Goal: Transaction & Acquisition: Book appointment/travel/reservation

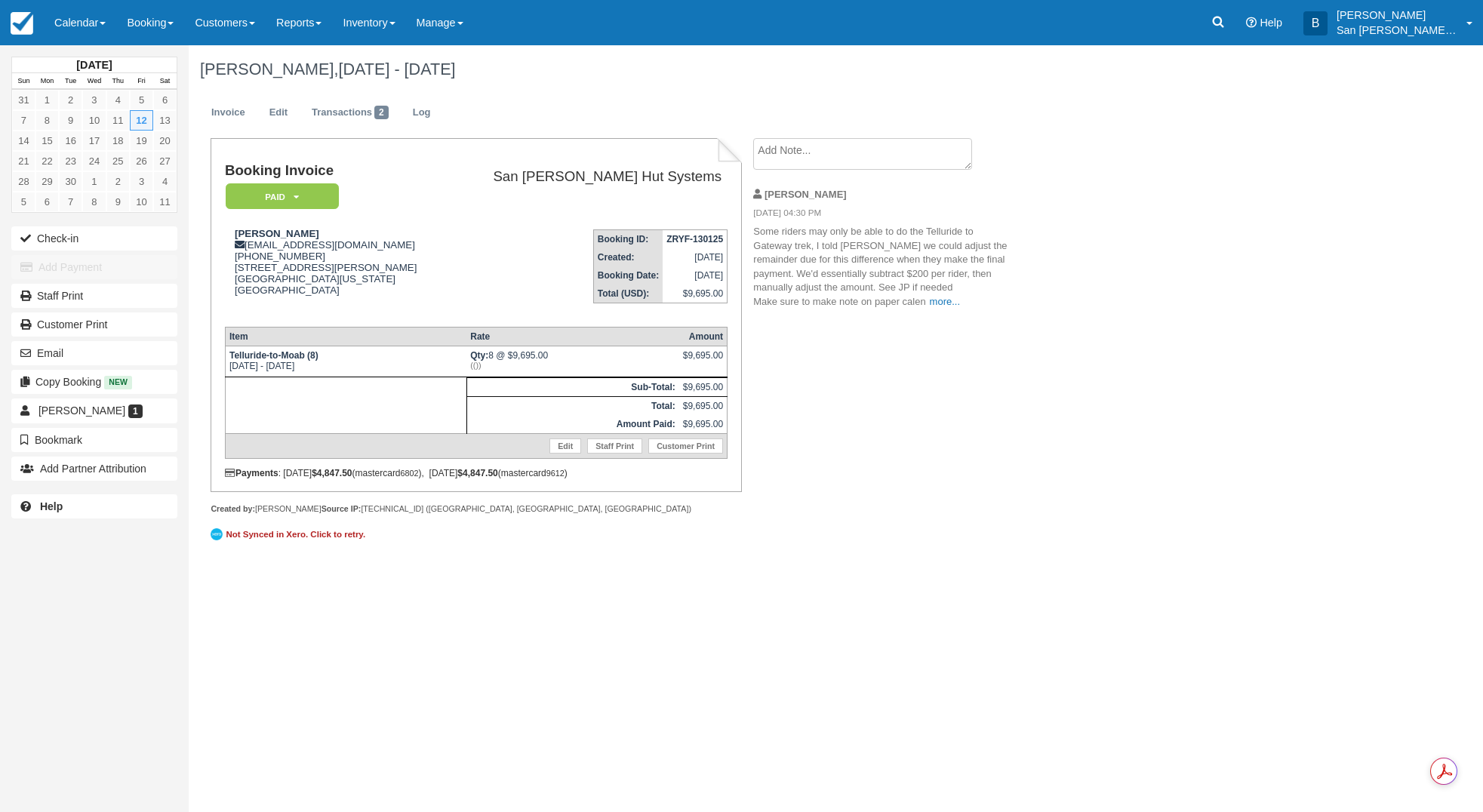
click at [1222, 24] on icon at bounding box center [1218, 22] width 15 height 15
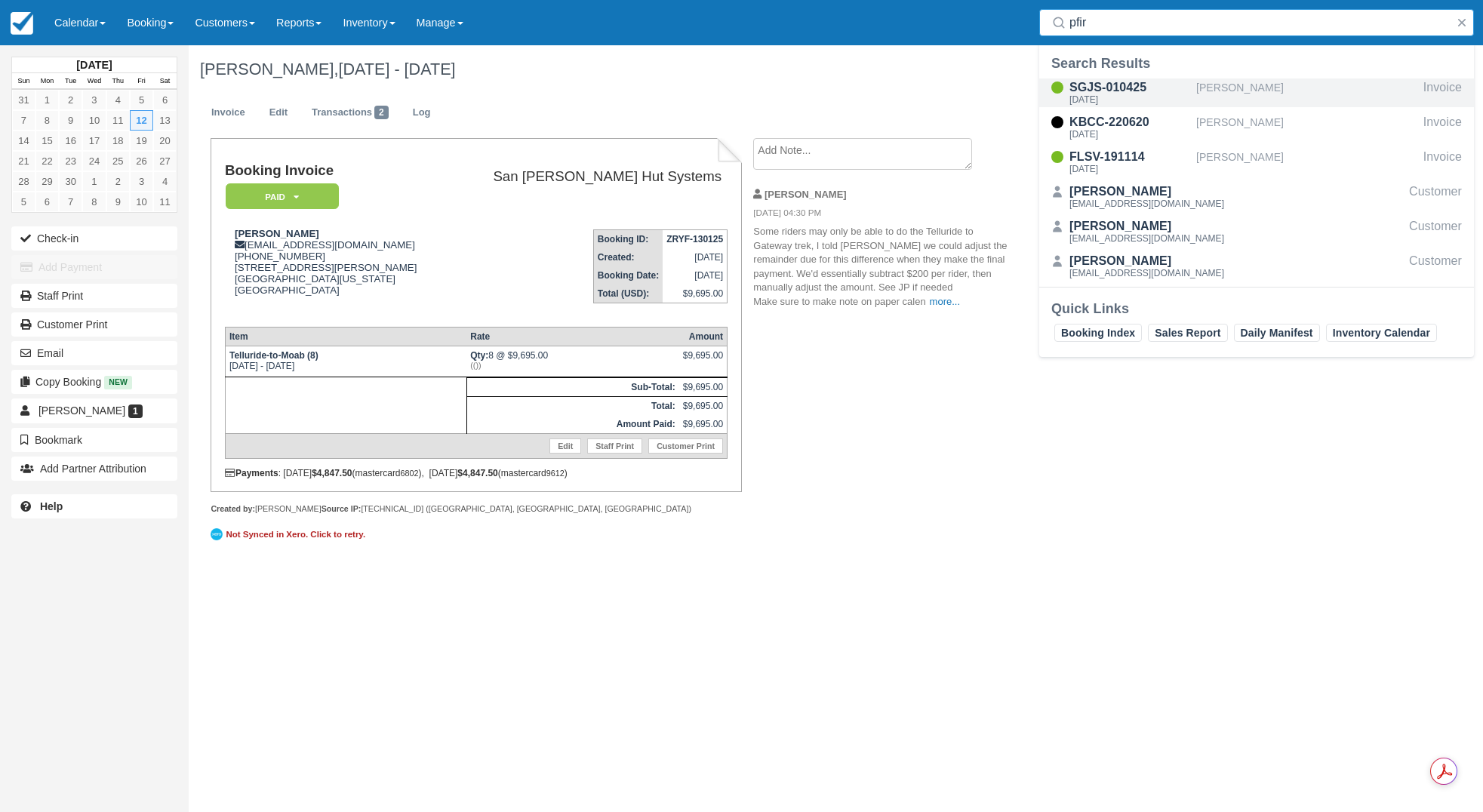
type input "pfir"
click at [1119, 89] on div "SGJS-010425" at bounding box center [1130, 87] width 121 height 18
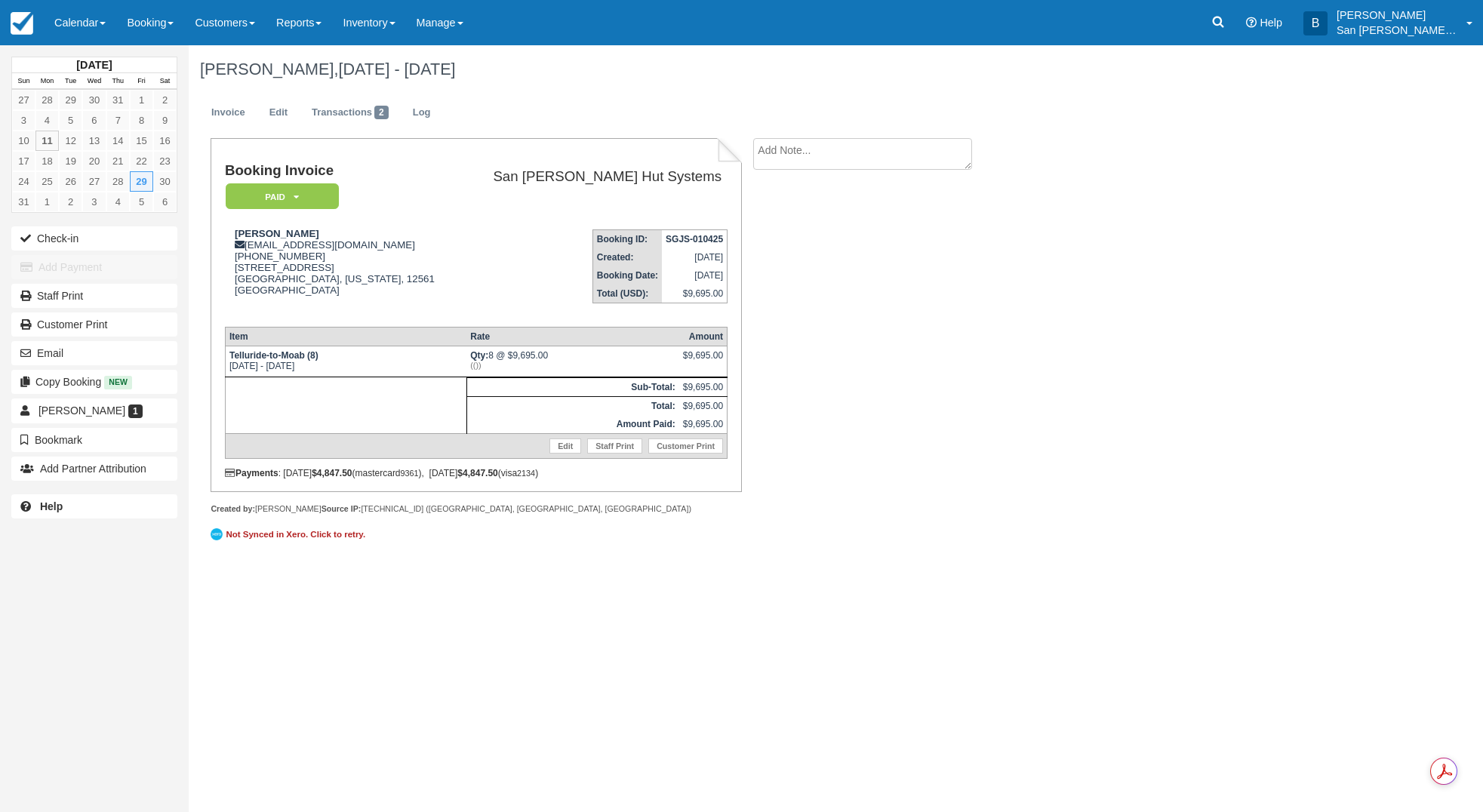
click at [785, 149] on textarea at bounding box center [863, 153] width 219 height 32
type textarea "[PERSON_NAME] paid for 3 beer packages"
click at [784, 247] on button "Create" at bounding box center [787, 240] width 68 height 25
click at [1226, 22] on icon at bounding box center [1218, 22] width 15 height 15
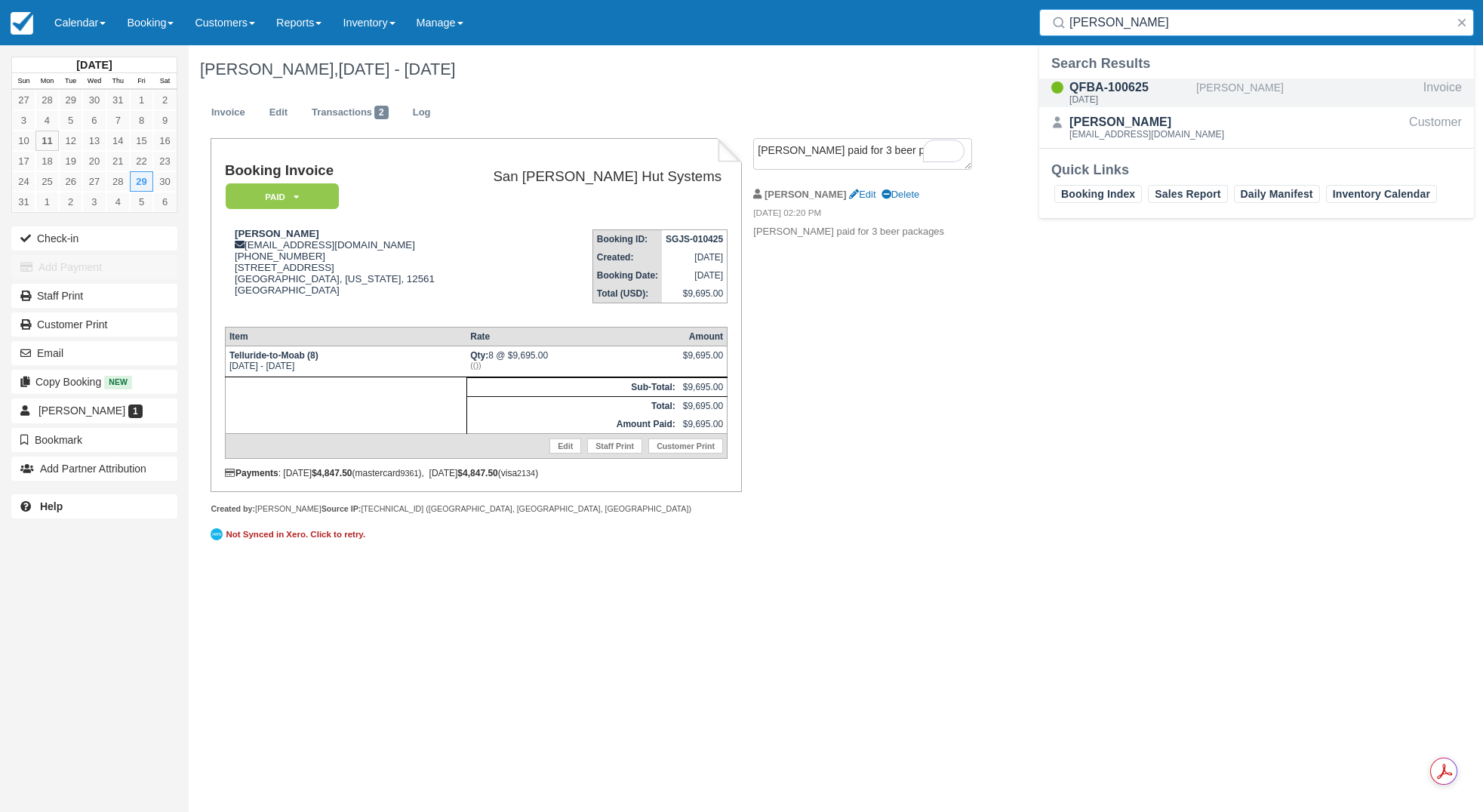
type input "scharf"
click at [1124, 91] on div "QFBA-100625" at bounding box center [1130, 87] width 121 height 18
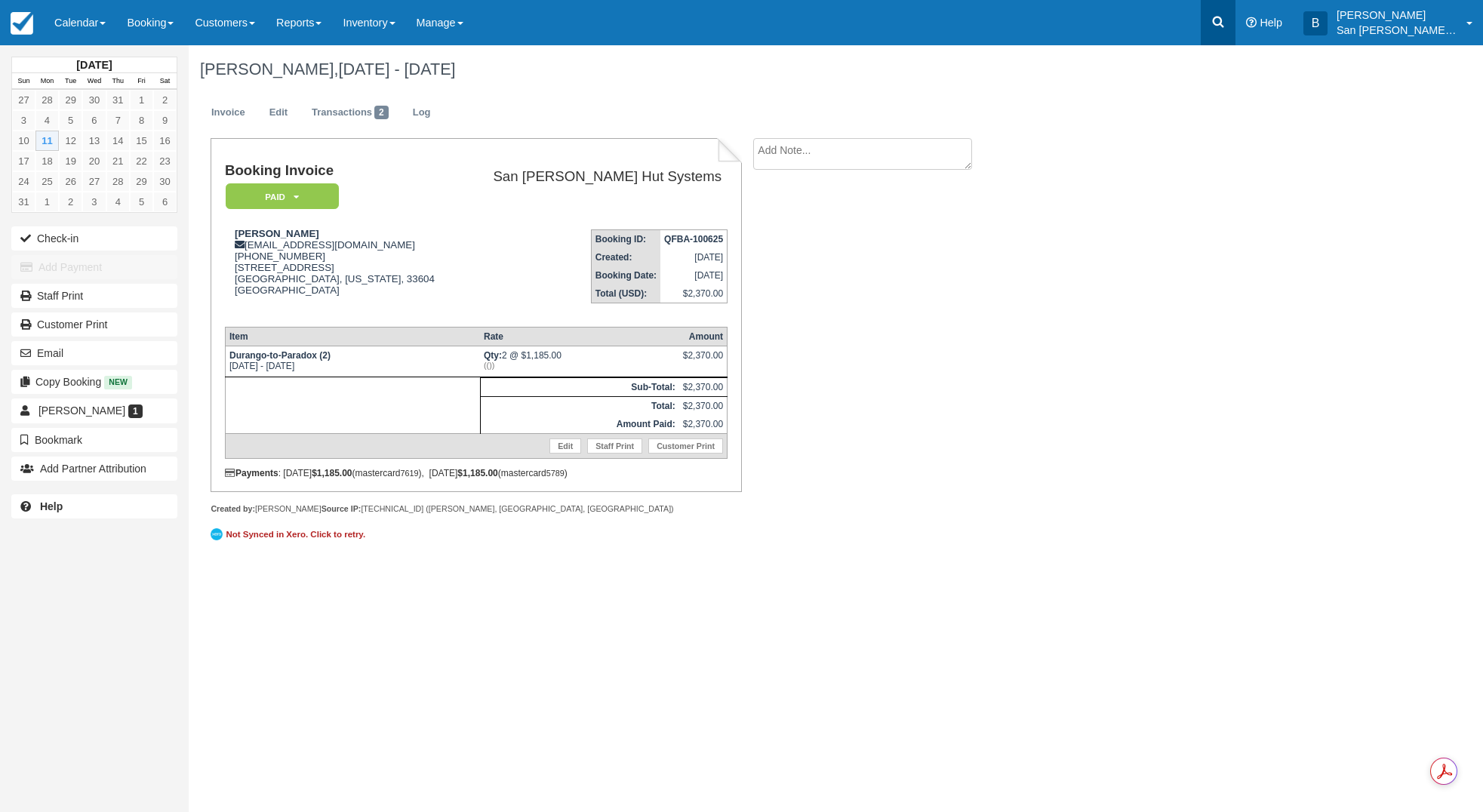
click at [1235, 13] on link at bounding box center [1218, 22] width 35 height 45
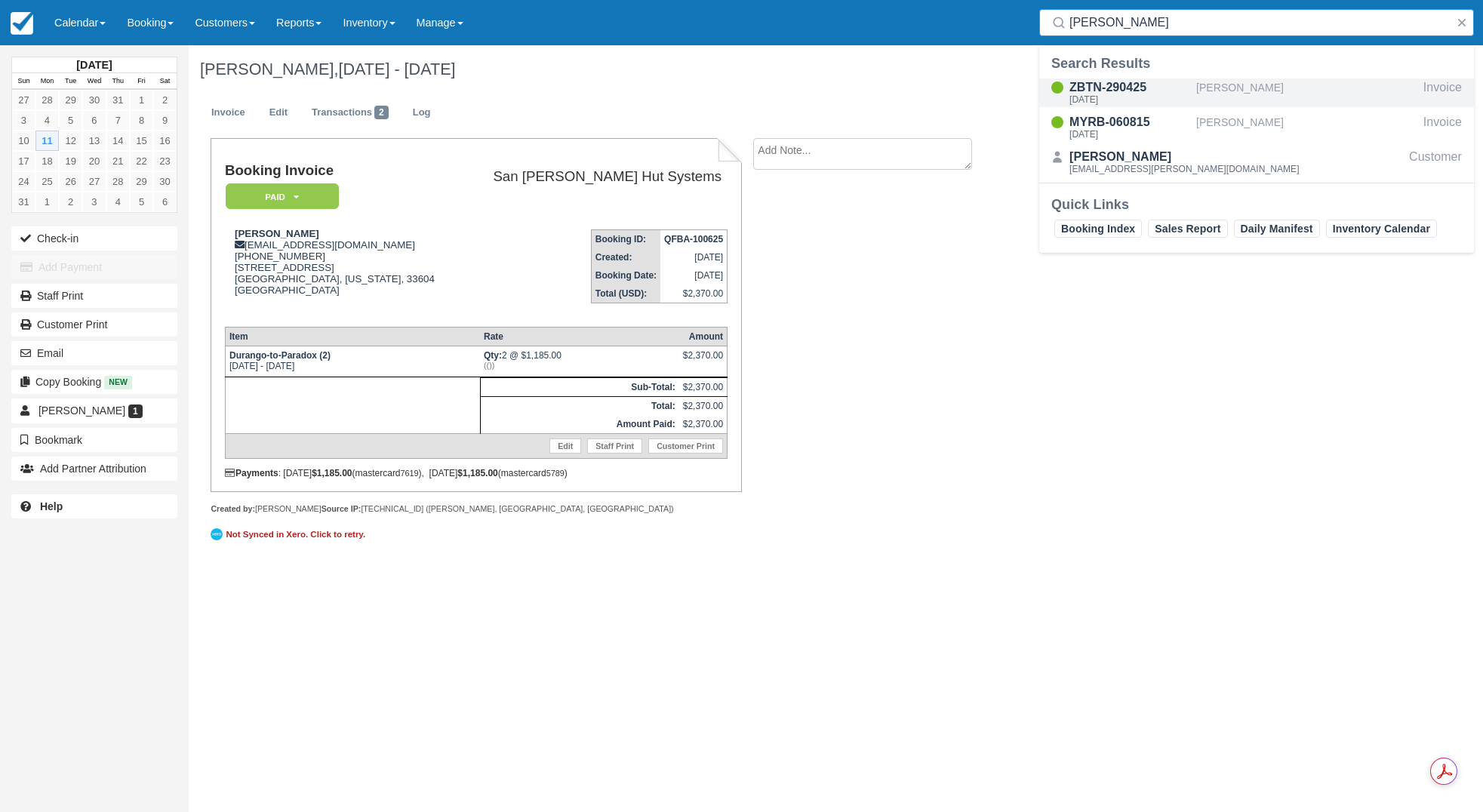
type input "Pablo"
click at [1087, 89] on div "ZBTN-290425" at bounding box center [1130, 87] width 121 height 18
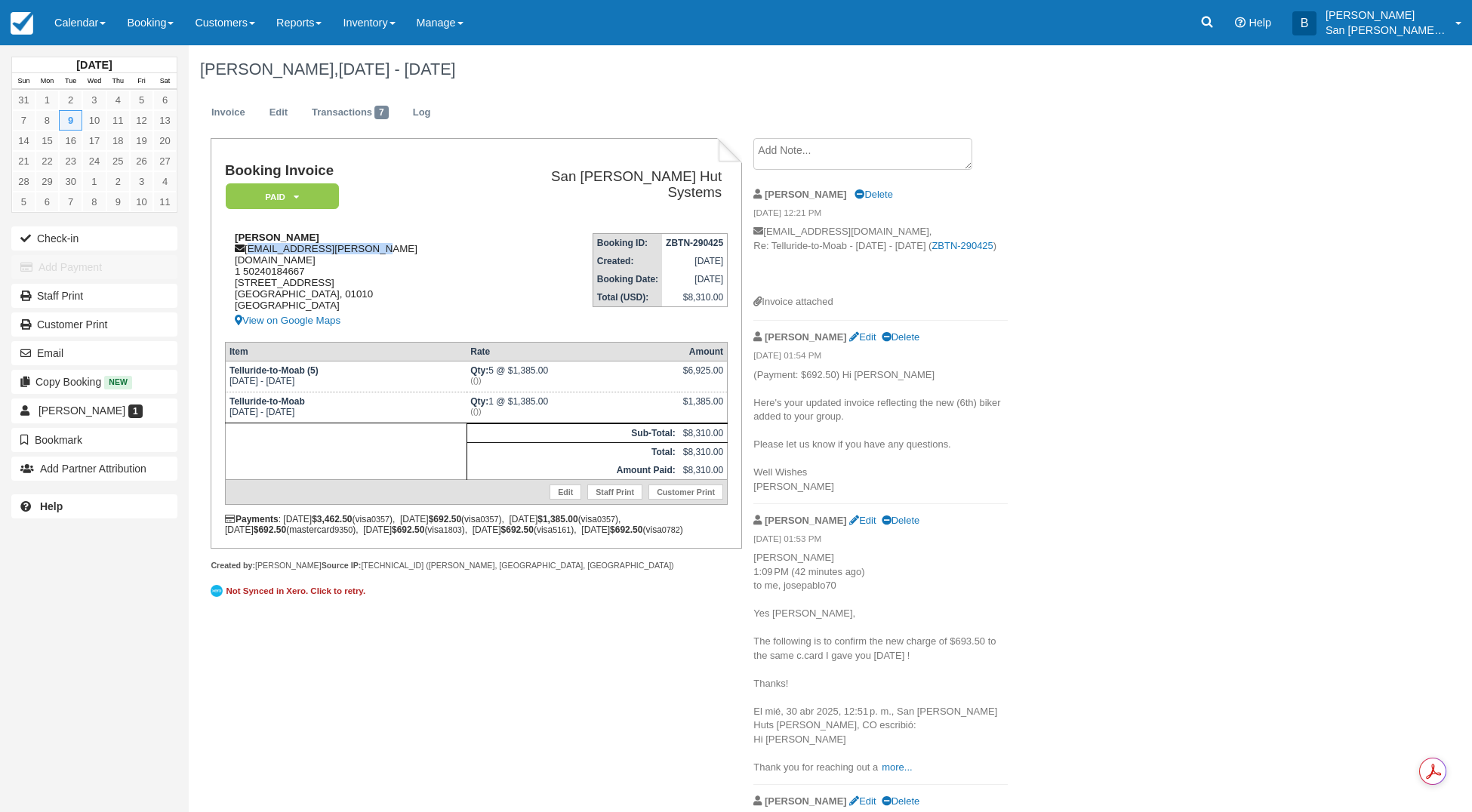
drag, startPoint x: 248, startPoint y: 248, endPoint x: 374, endPoint y: 247, distance: 126.0
click at [404, 246] on div "Pablo Arroyo palvet.arroyo@gmail.com 1 50240184667 18 Ave 19-39 Zone 10 Guatama…" at bounding box center [359, 280] width 267 height 98
copy div "palvet.arroyo@gmail.com"
click at [1213, 23] on icon at bounding box center [1207, 22] width 12 height 12
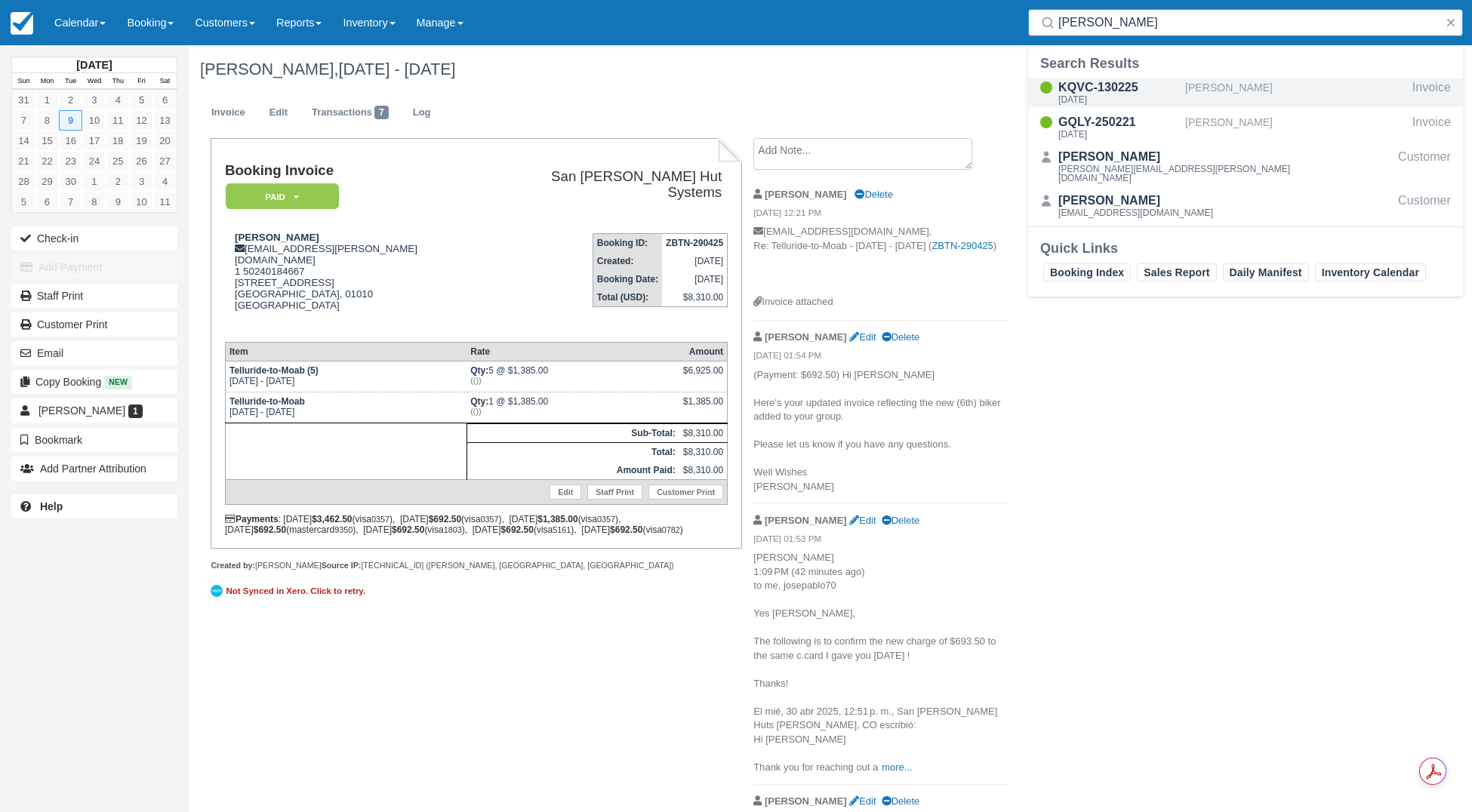
type input "Eldred"
click at [1090, 102] on div "Thu Aug 28 2025" at bounding box center [1118, 99] width 121 height 9
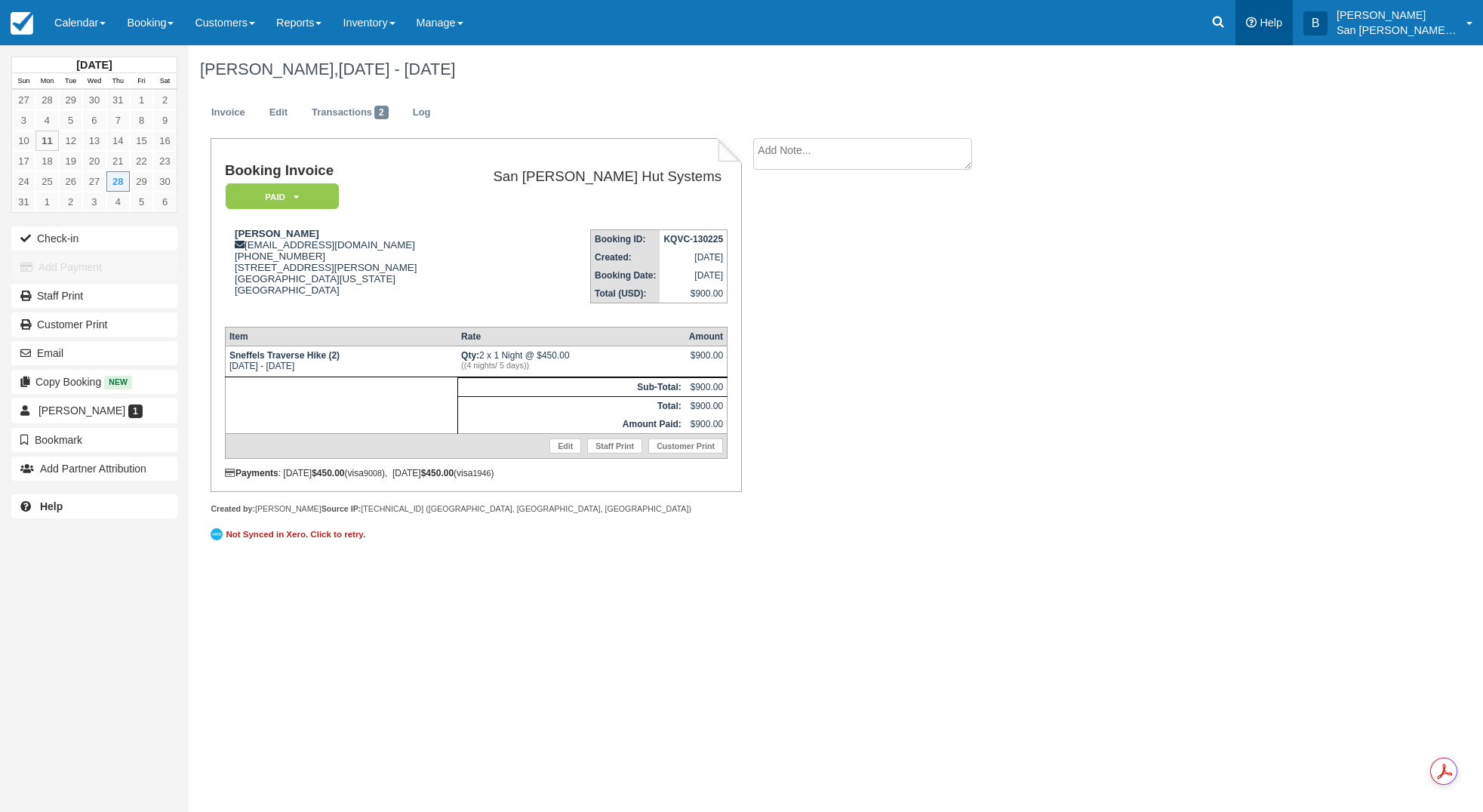
click at [1245, 26] on link "Help" at bounding box center [1264, 22] width 57 height 45
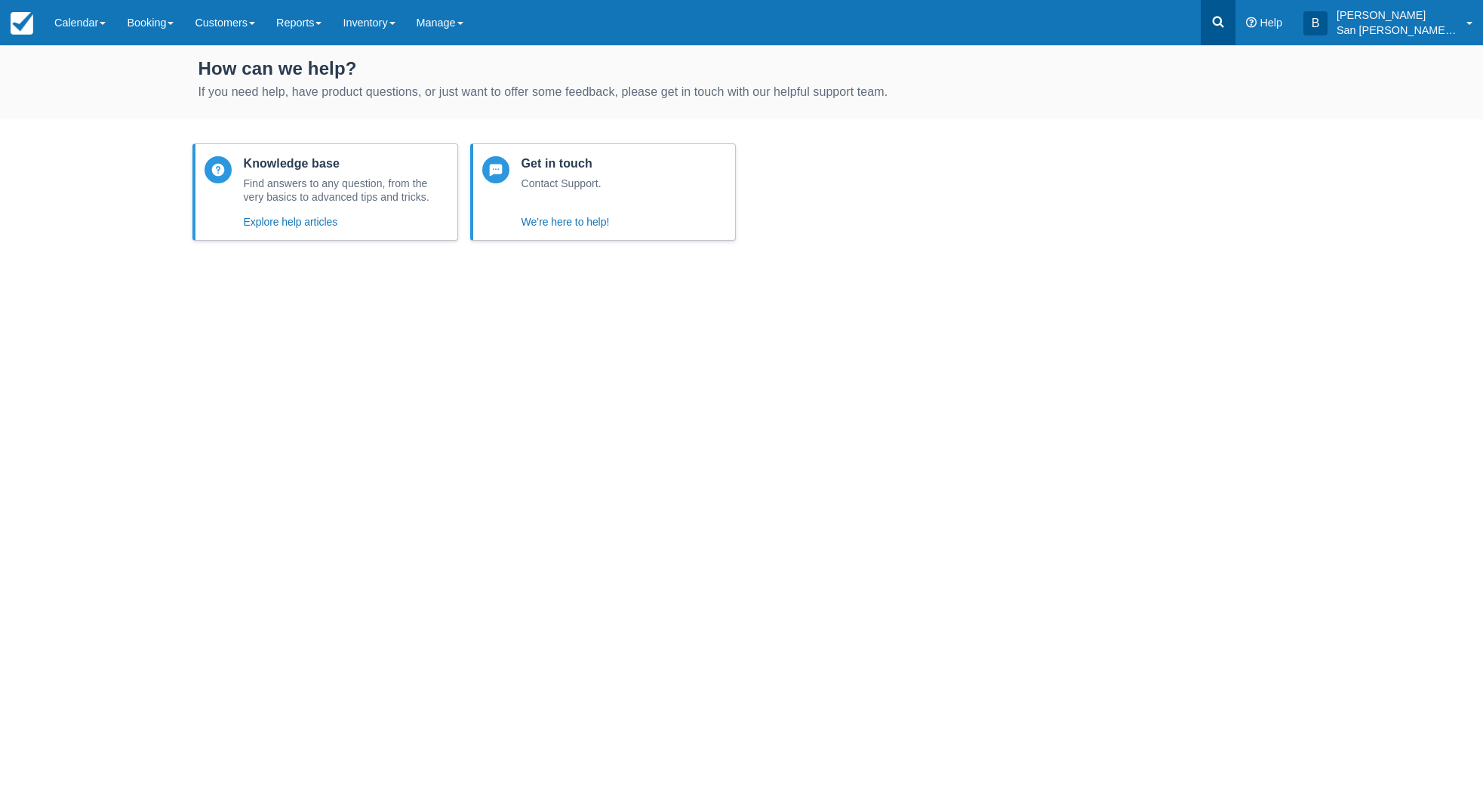
click at [1226, 25] on icon at bounding box center [1218, 22] width 15 height 15
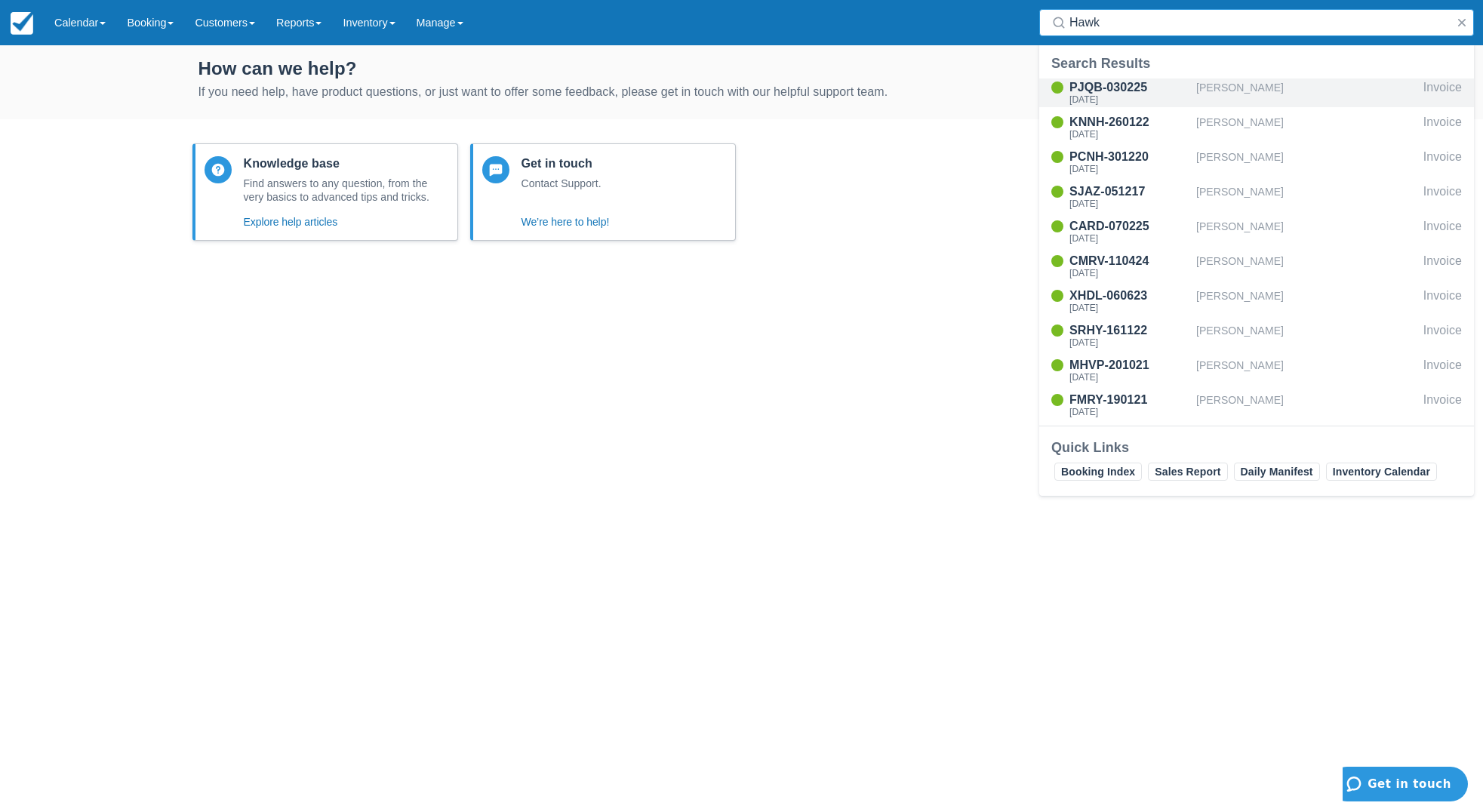
type input "Hawk"
click at [1121, 99] on div "Tue Sep 2 2025" at bounding box center [1130, 99] width 121 height 9
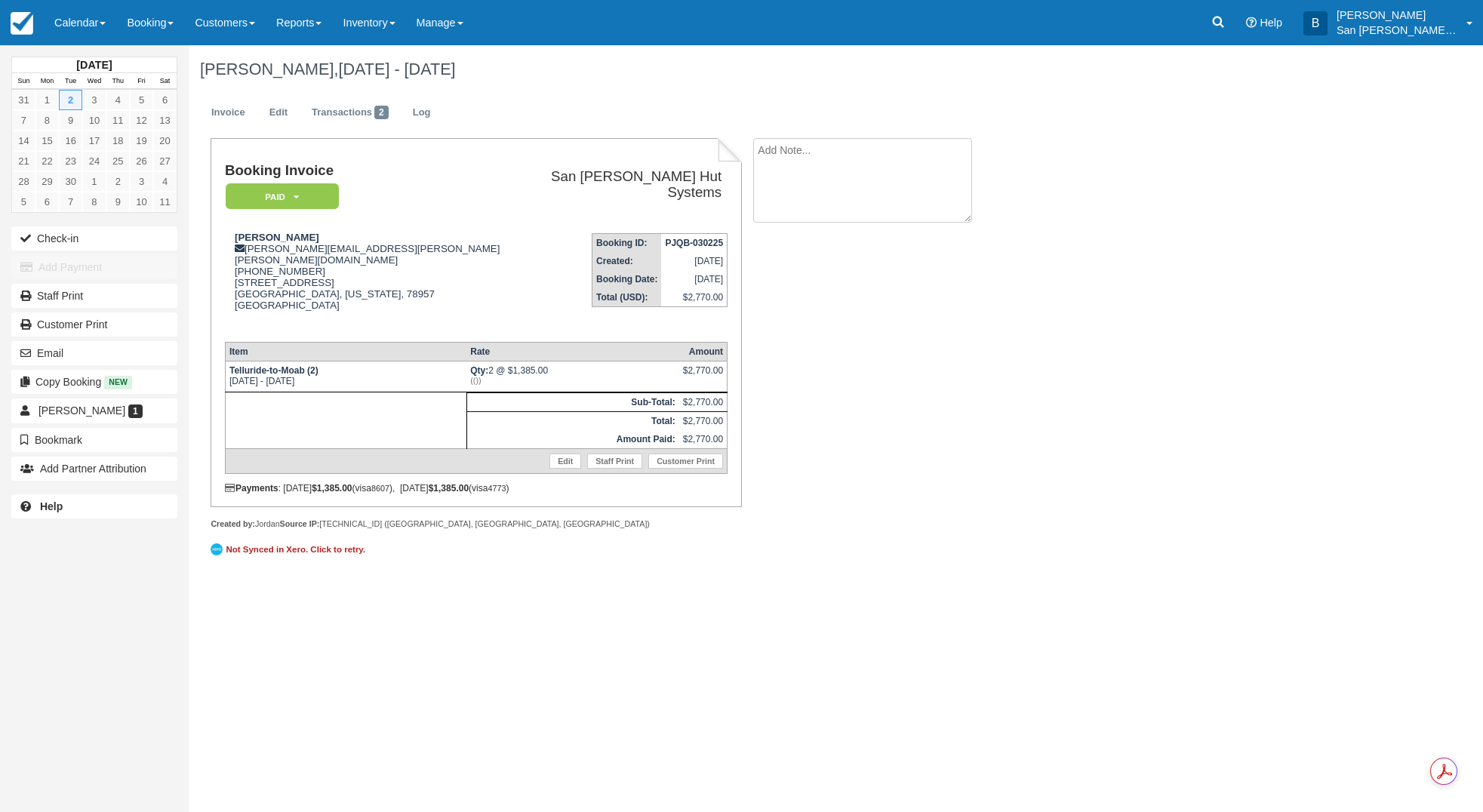
click at [827, 160] on textarea at bounding box center [863, 180] width 219 height 85
type textarea "[PERSON_NAME] paid for 3 beer packages"
click at [791, 248] on button "Create" at bounding box center [787, 240] width 68 height 25
click at [1387, 25] on p "San [PERSON_NAME] Hut Systems" at bounding box center [1397, 30] width 121 height 15
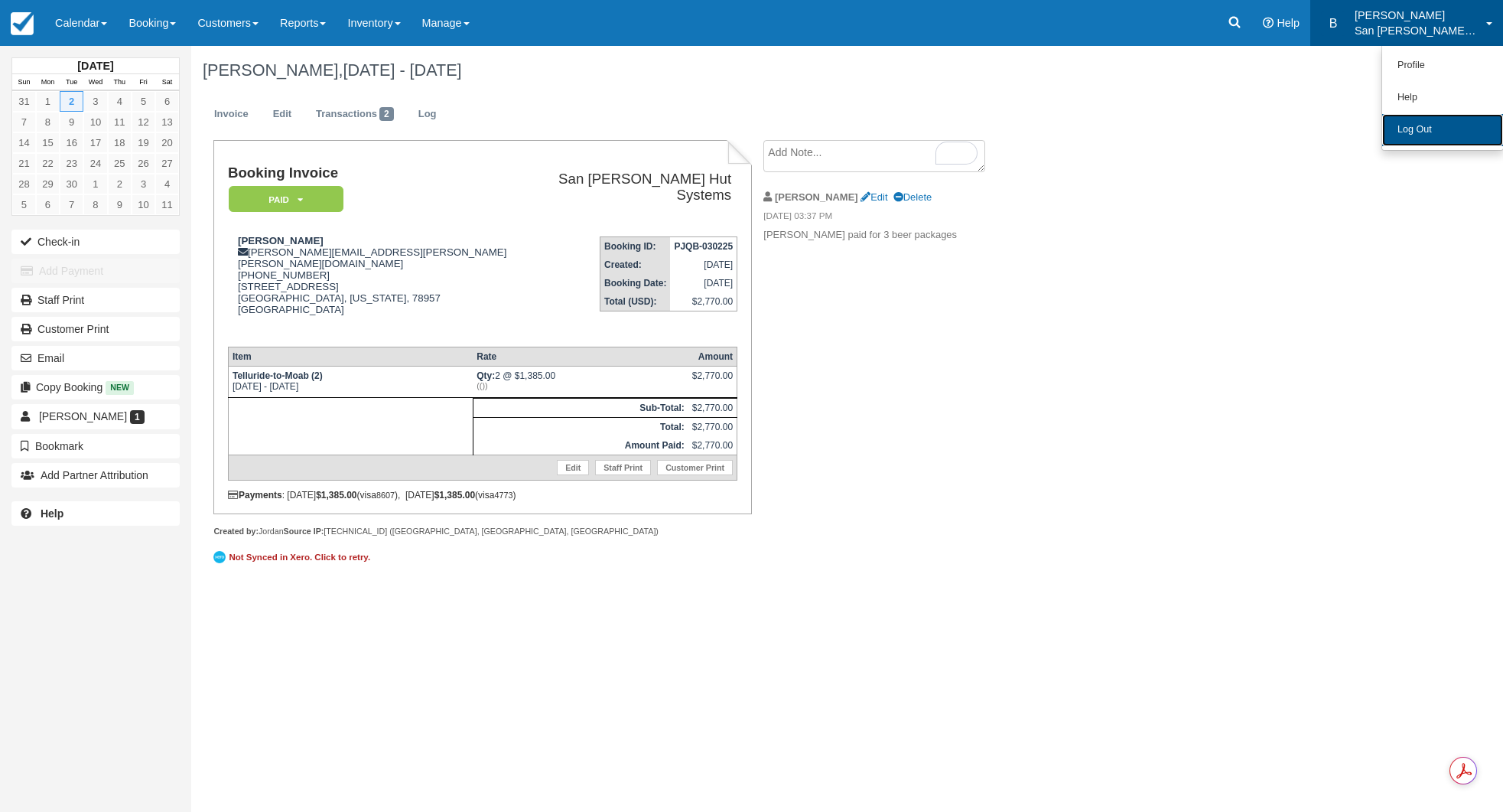
click at [1416, 121] on link "Log Out" at bounding box center [1443, 130] width 121 height 32
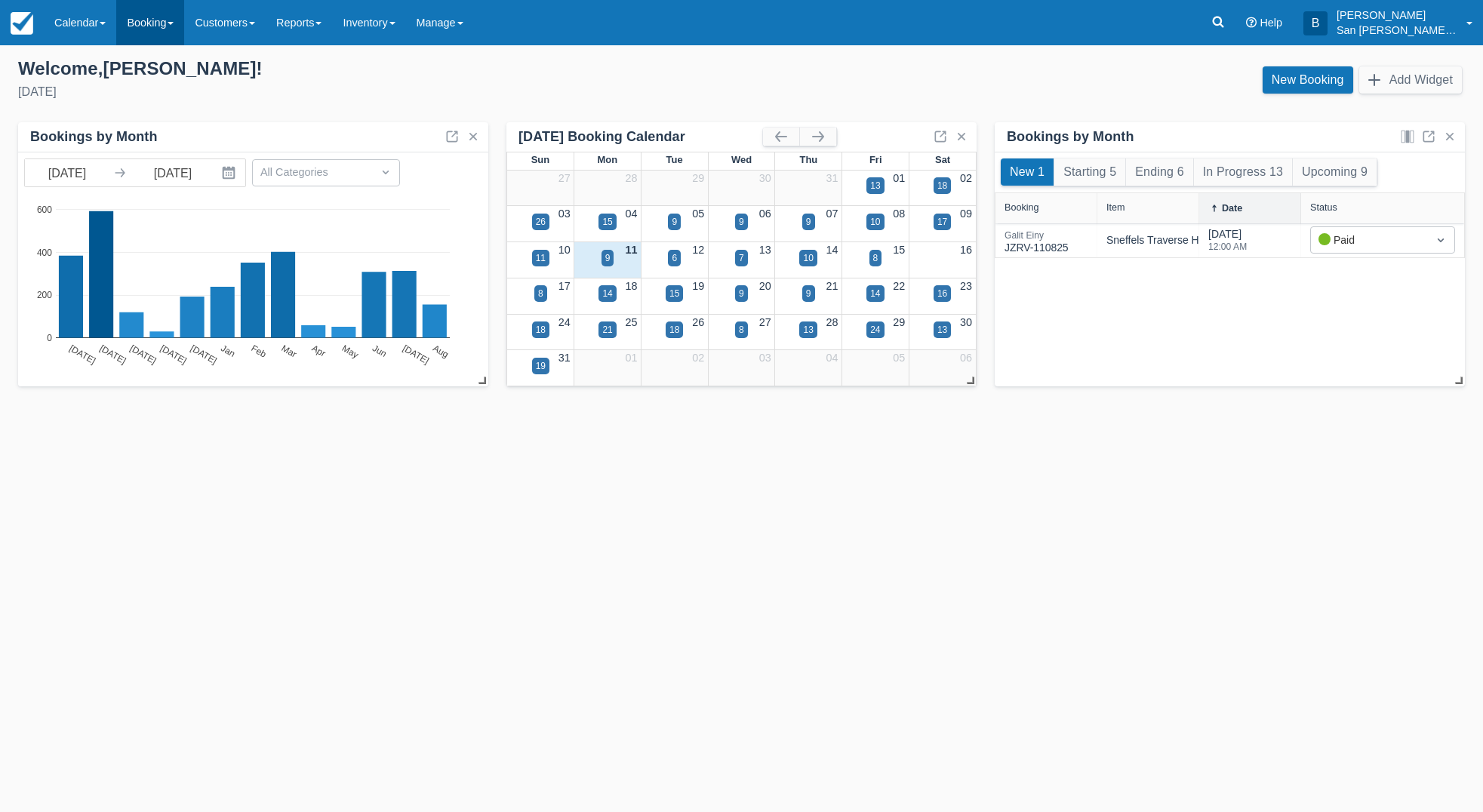
click at [153, 30] on link "Booking" at bounding box center [150, 22] width 68 height 45
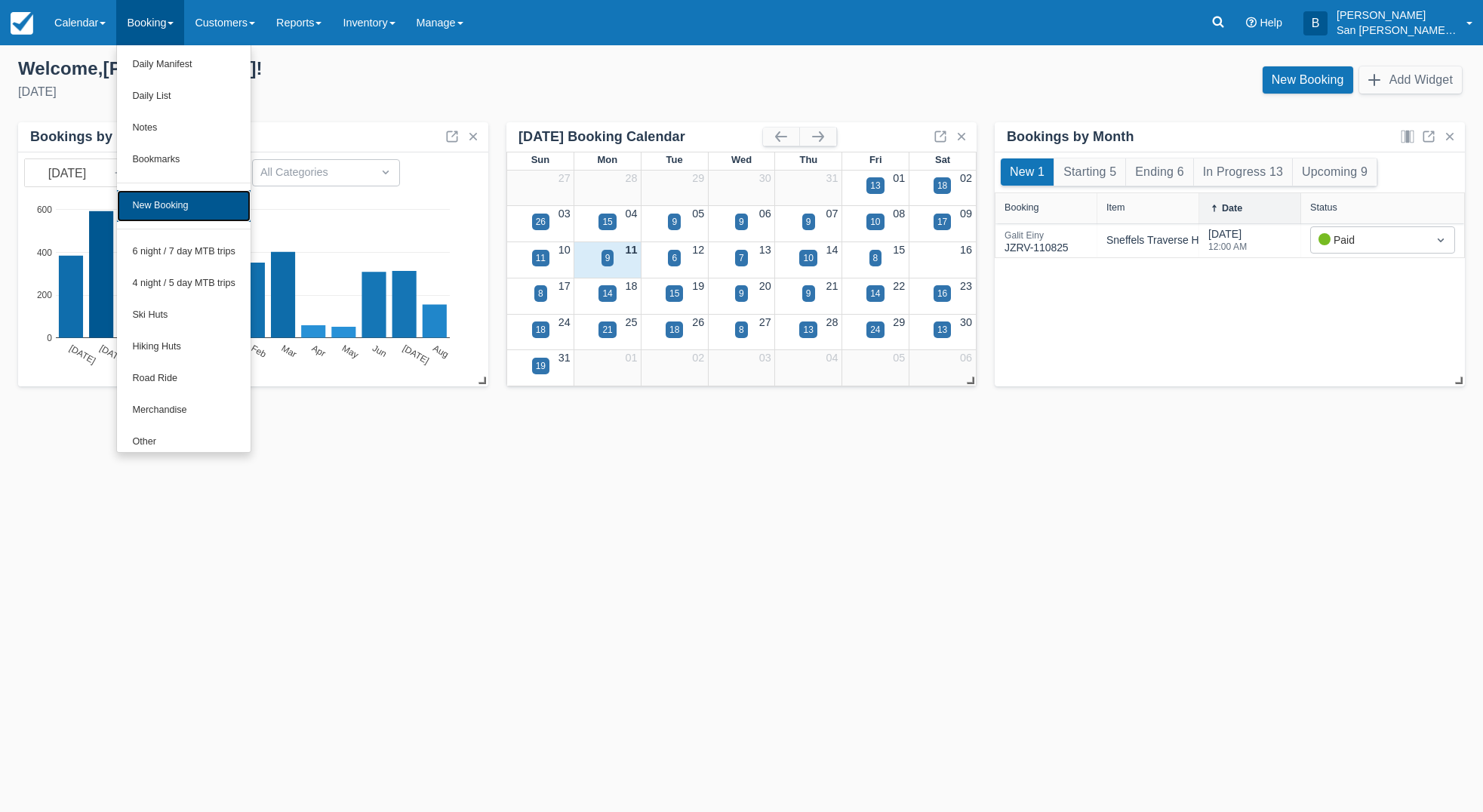
click at [190, 197] on link "New Booking" at bounding box center [184, 206] width 133 height 32
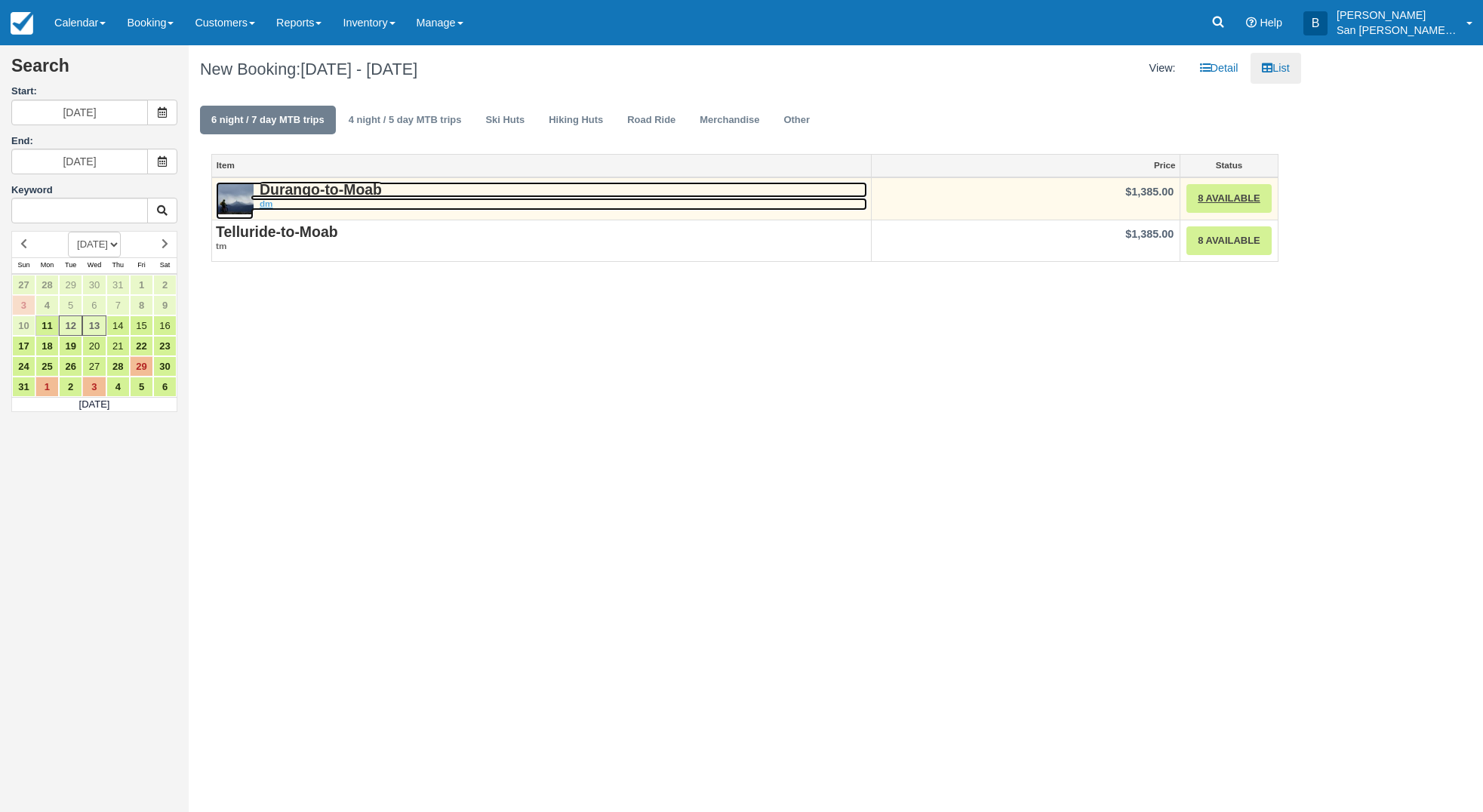
click at [321, 184] on strong "Durango-to-Moab" at bounding box center [321, 190] width 123 height 17
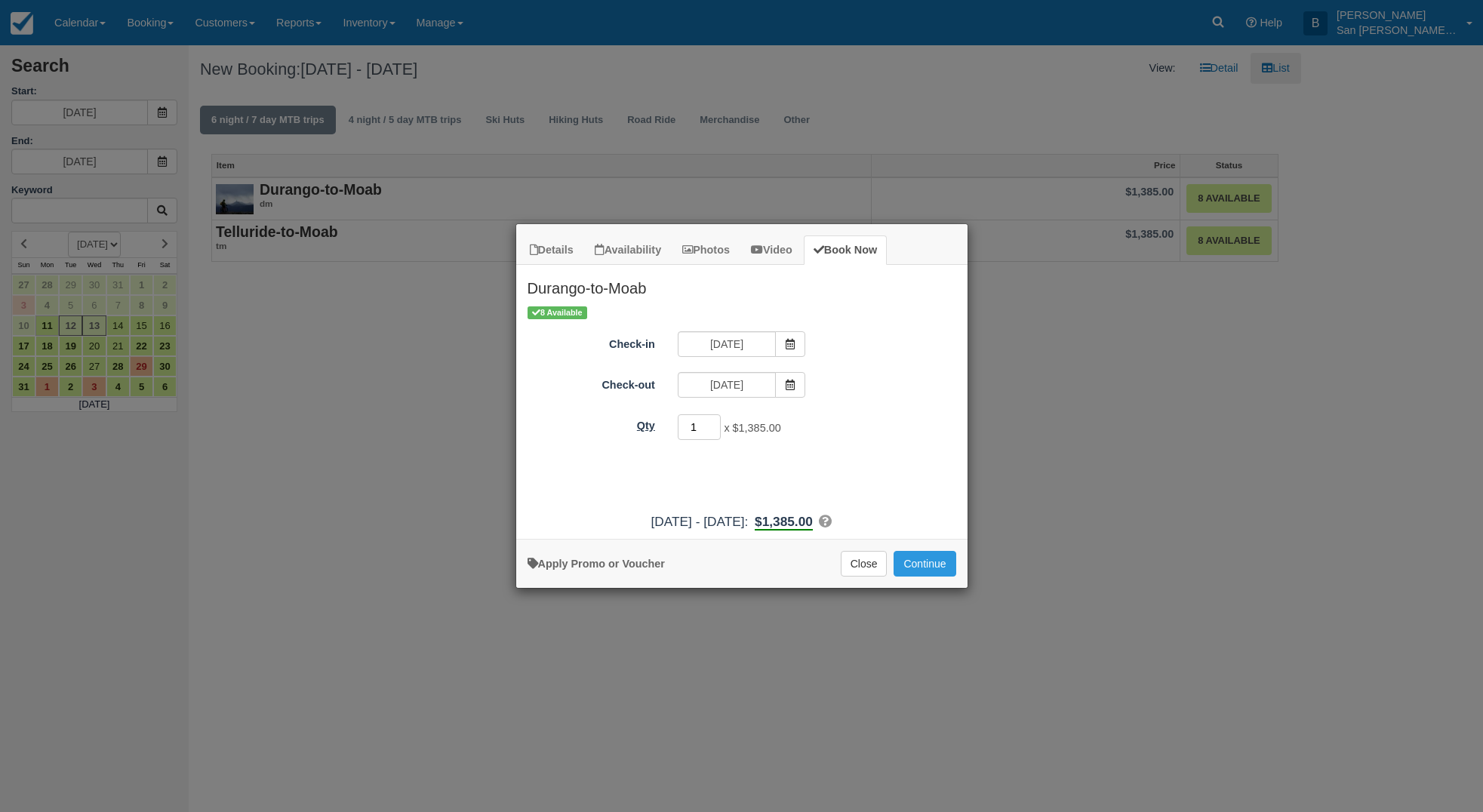
drag, startPoint x: 705, startPoint y: 426, endPoint x: 654, endPoint y: 420, distance: 51.4
click at [654, 420] on div "Qty 1 x $1,385.00 Required." at bounding box center [741, 427] width 451 height 29
type input "8"
click at [792, 341] on icon "Item Modal" at bounding box center [790, 344] width 11 height 11
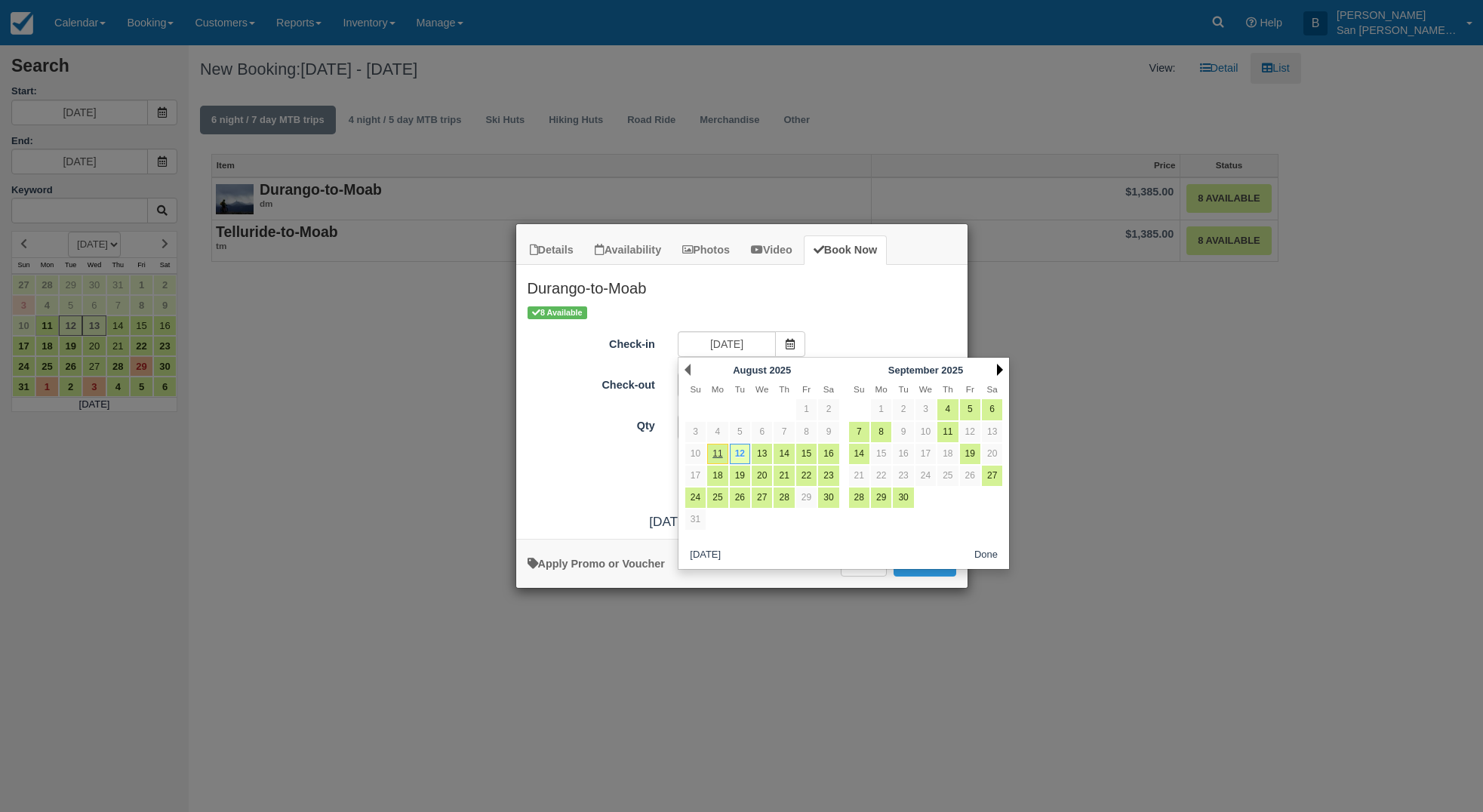
click at [1001, 370] on link "Next" at bounding box center [1000, 370] width 6 height 12
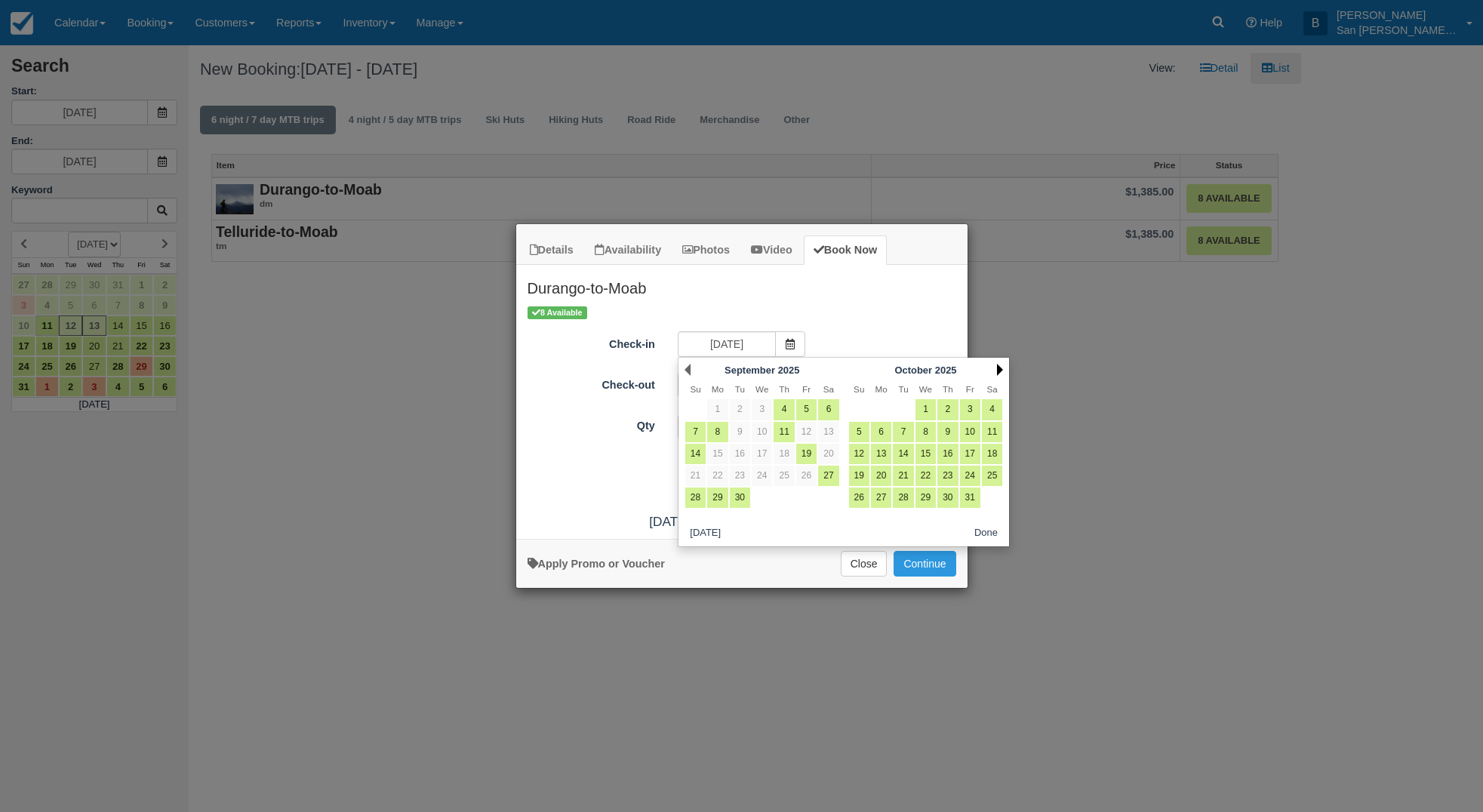
click at [1001, 370] on link "Next" at bounding box center [1000, 370] width 6 height 12
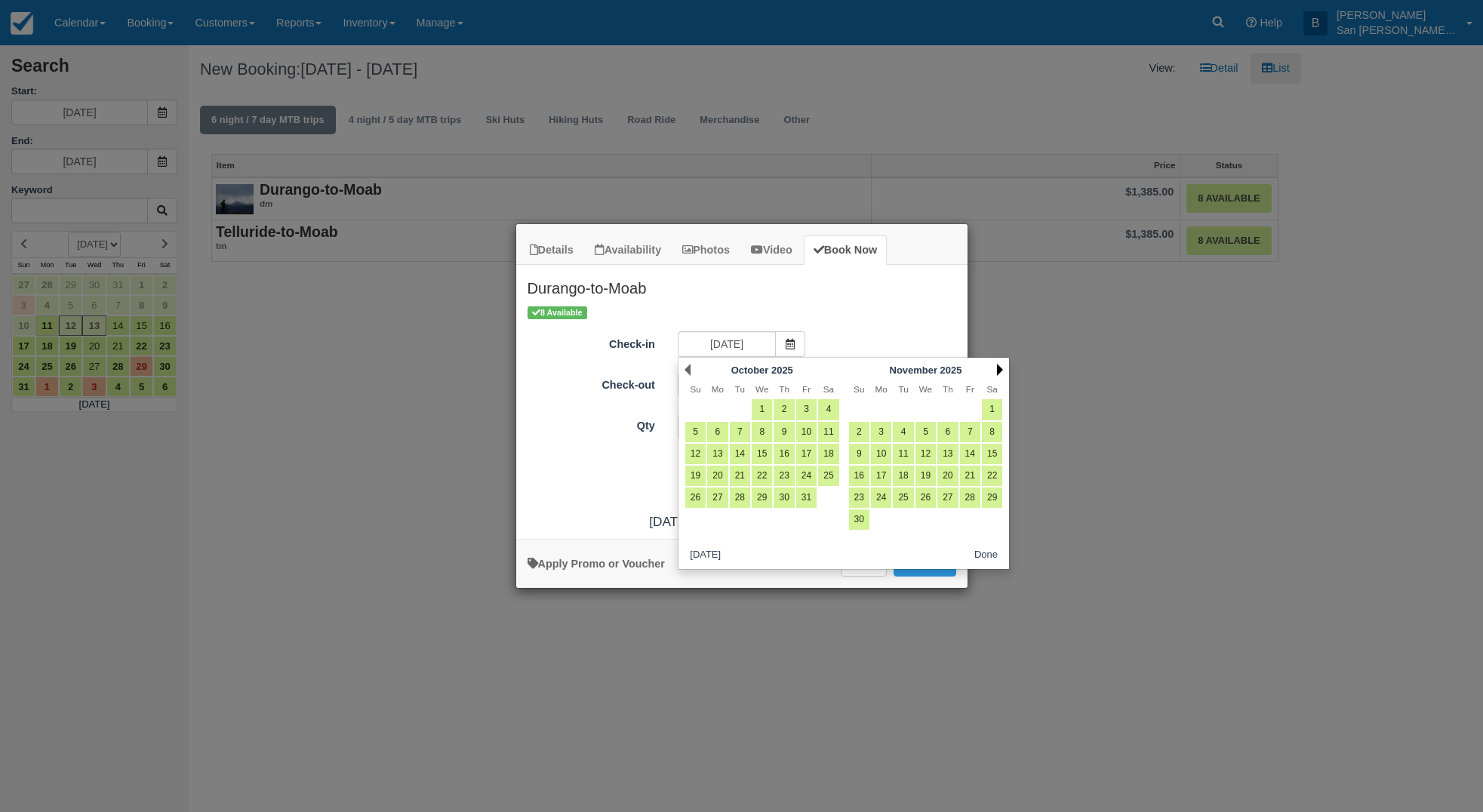
click at [1001, 370] on link "Next" at bounding box center [1000, 370] width 6 height 12
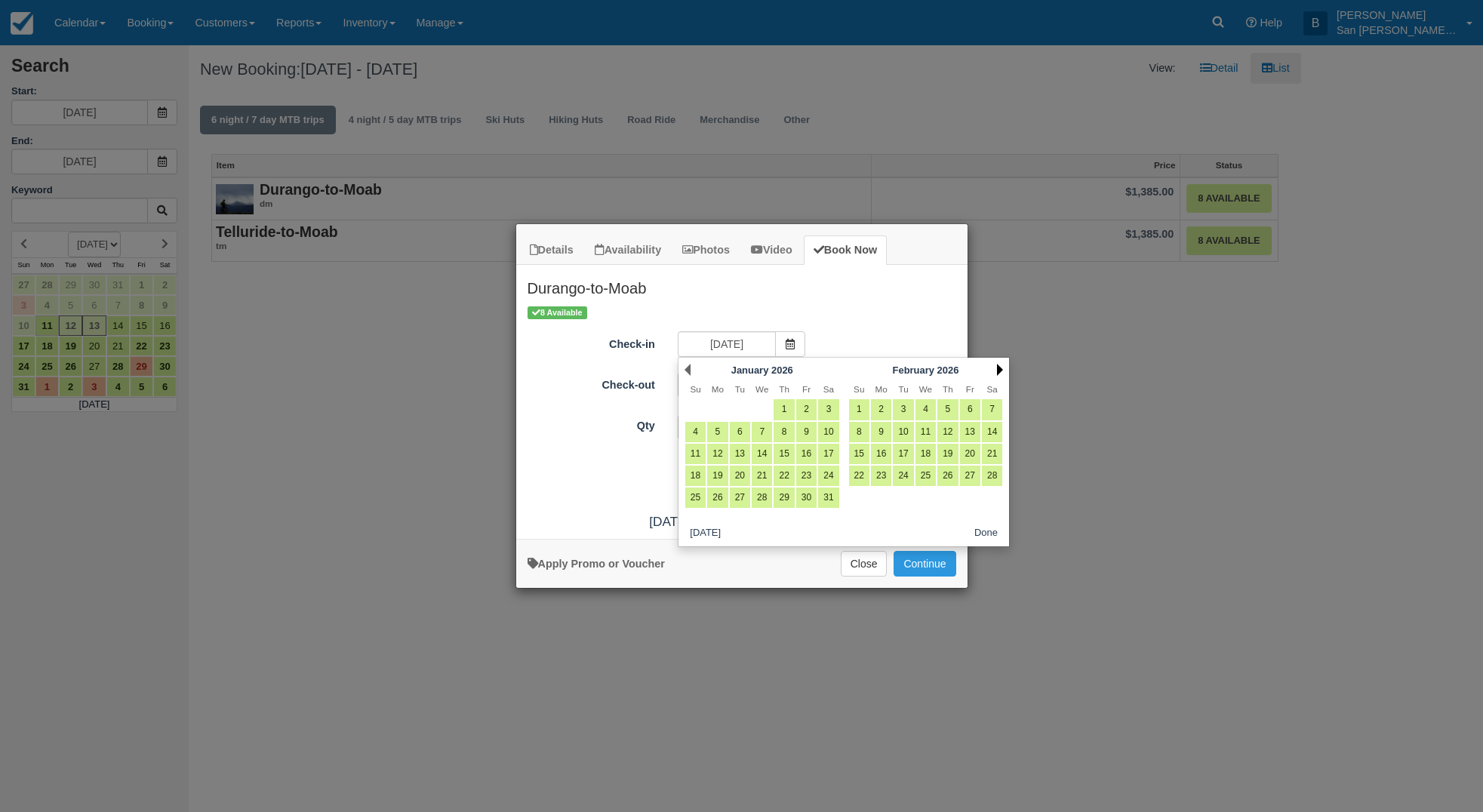
click at [1001, 370] on link "Next" at bounding box center [1000, 370] width 6 height 12
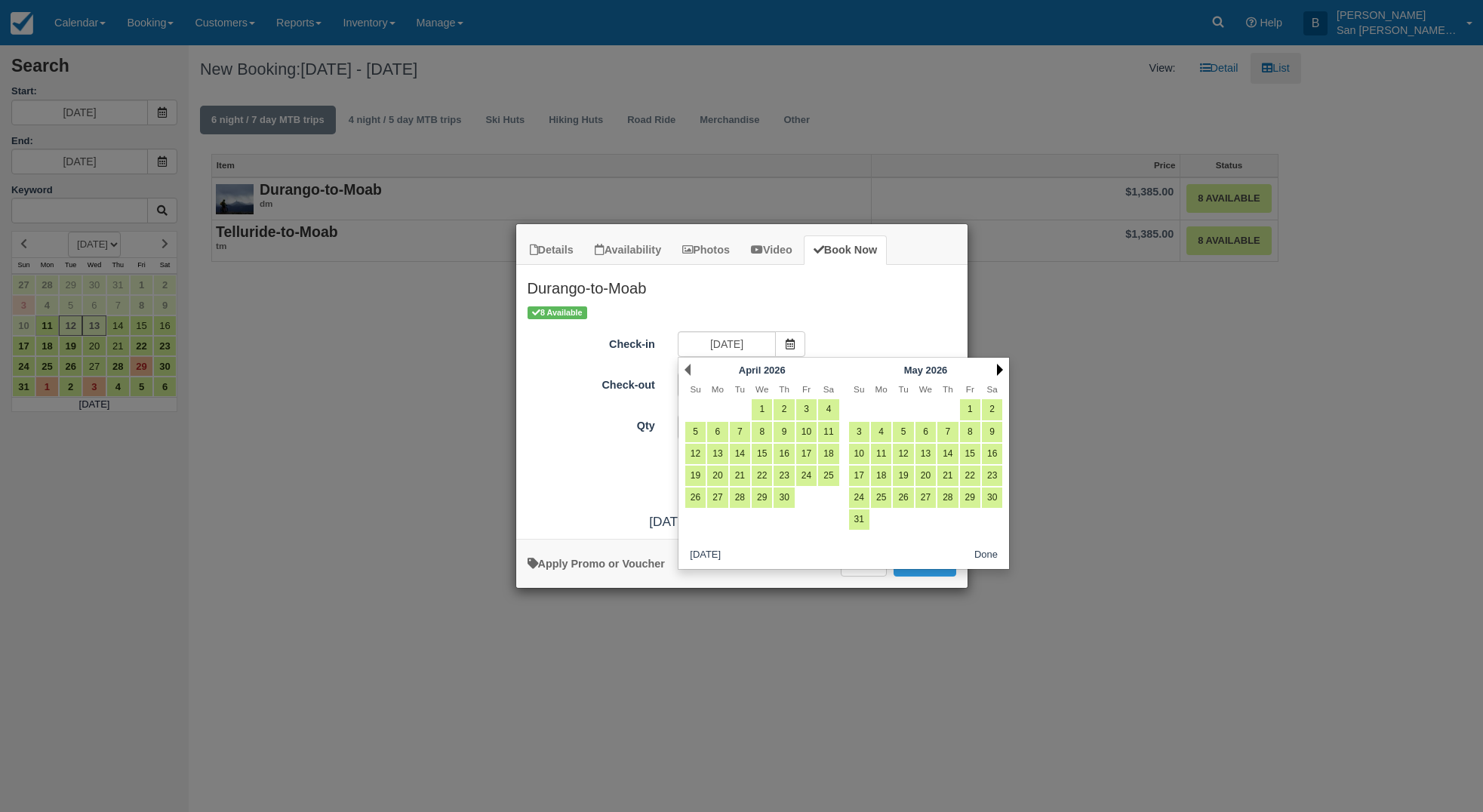
click at [1000, 369] on link "Next" at bounding box center [1000, 370] width 6 height 12
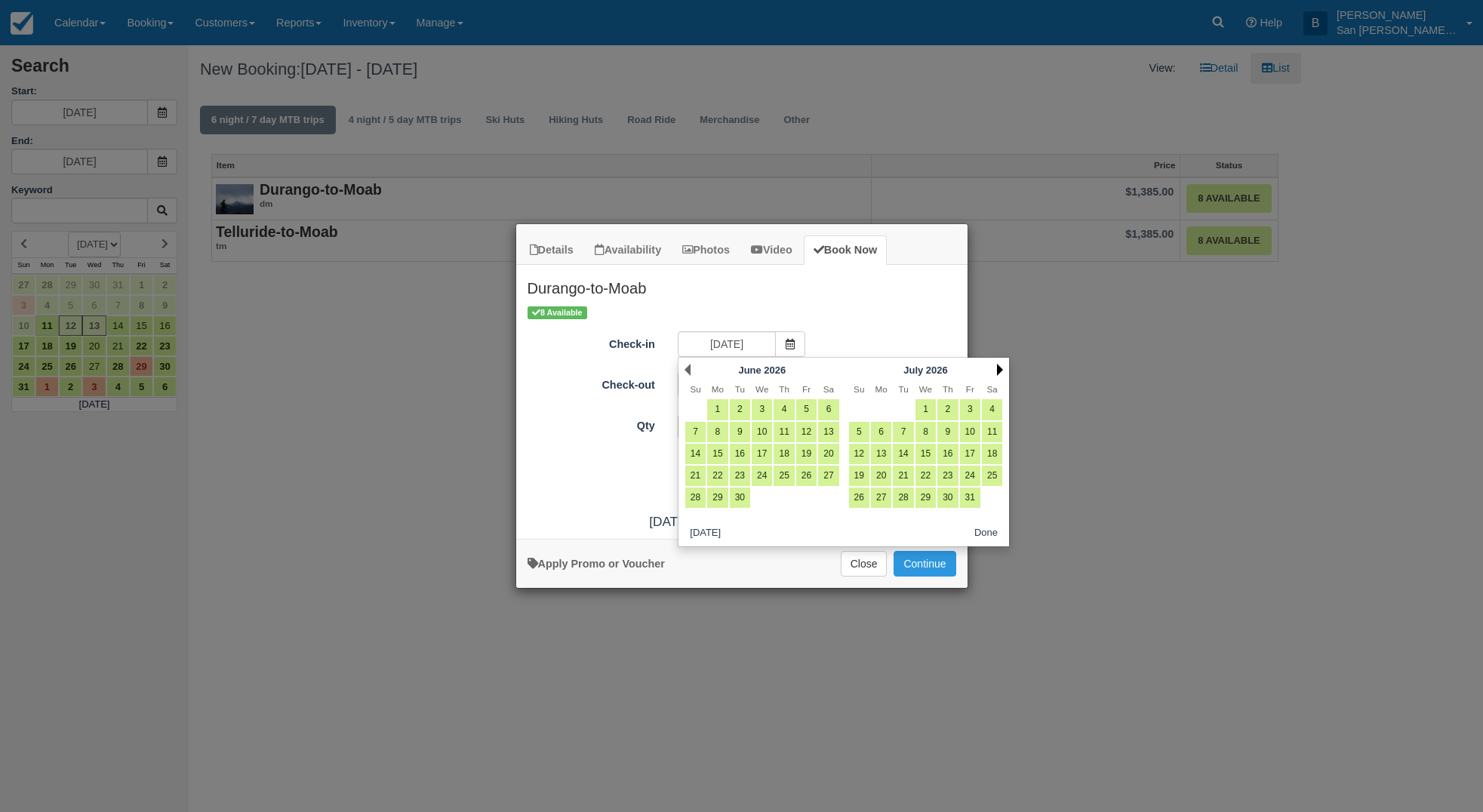
click at [1001, 370] on link "Next" at bounding box center [1000, 370] width 6 height 12
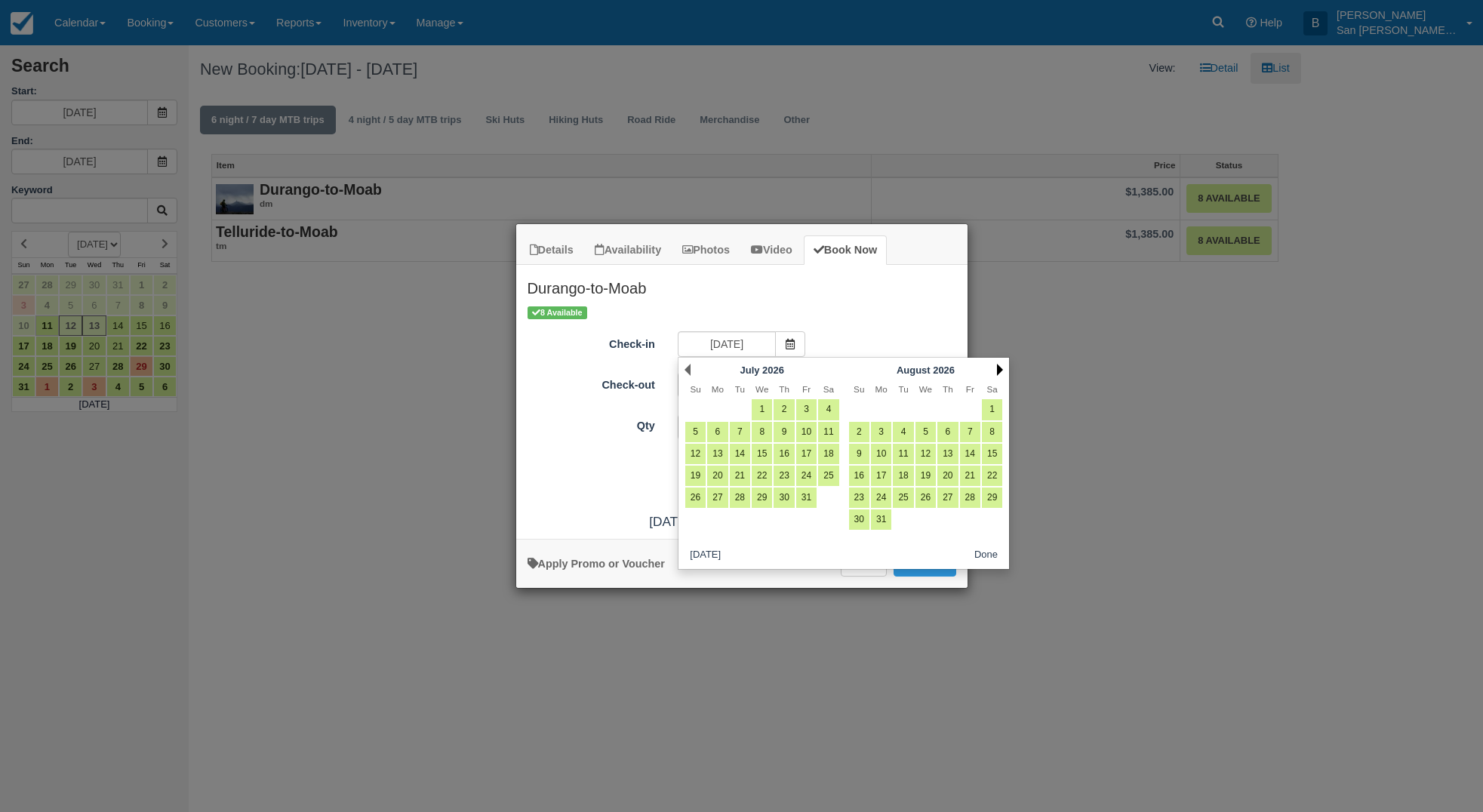
click at [1001, 370] on link "Next" at bounding box center [1000, 370] width 6 height 12
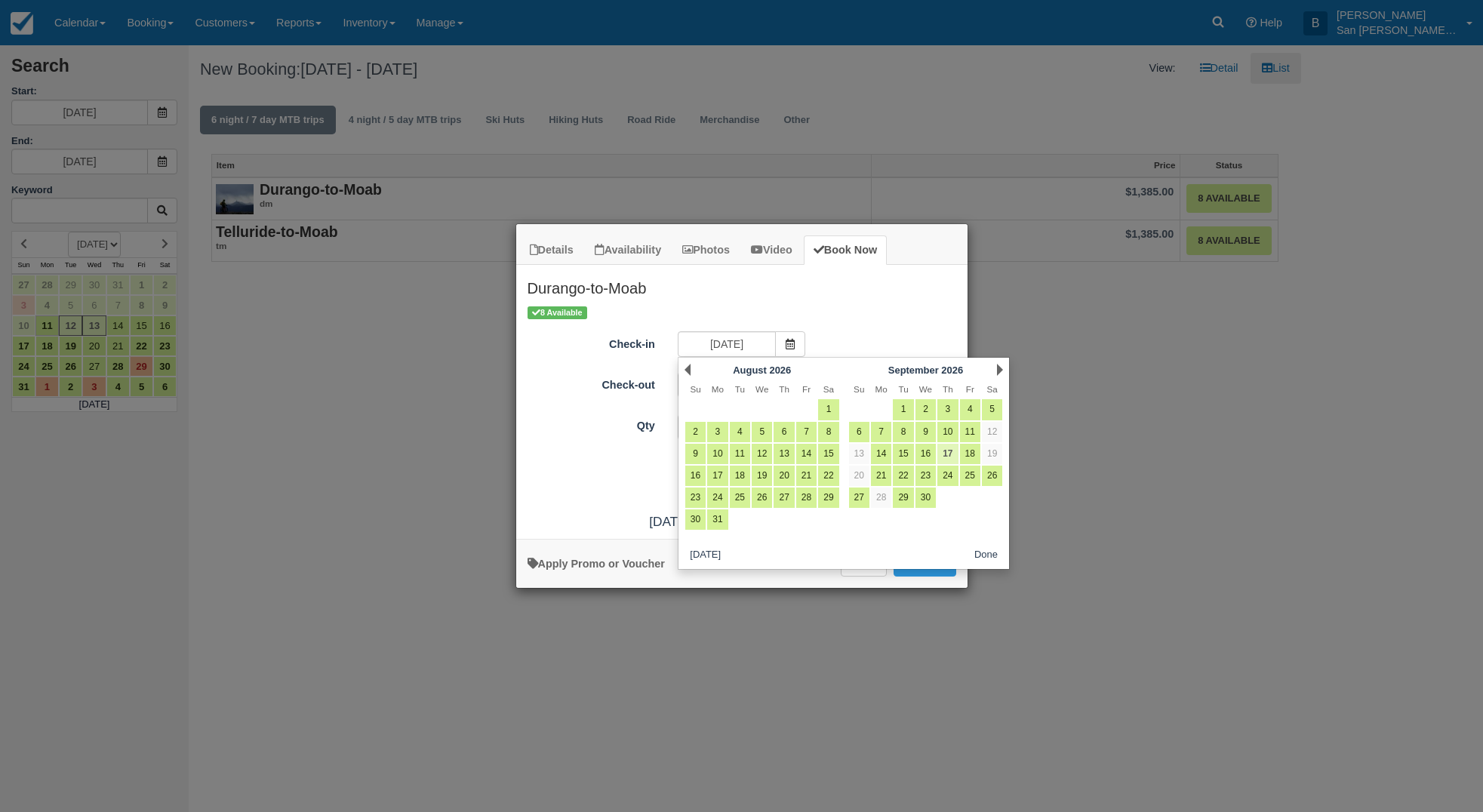
click at [949, 457] on link "17" at bounding box center [948, 454] width 20 height 20
type input "09/17/26"
type input "09/18/26"
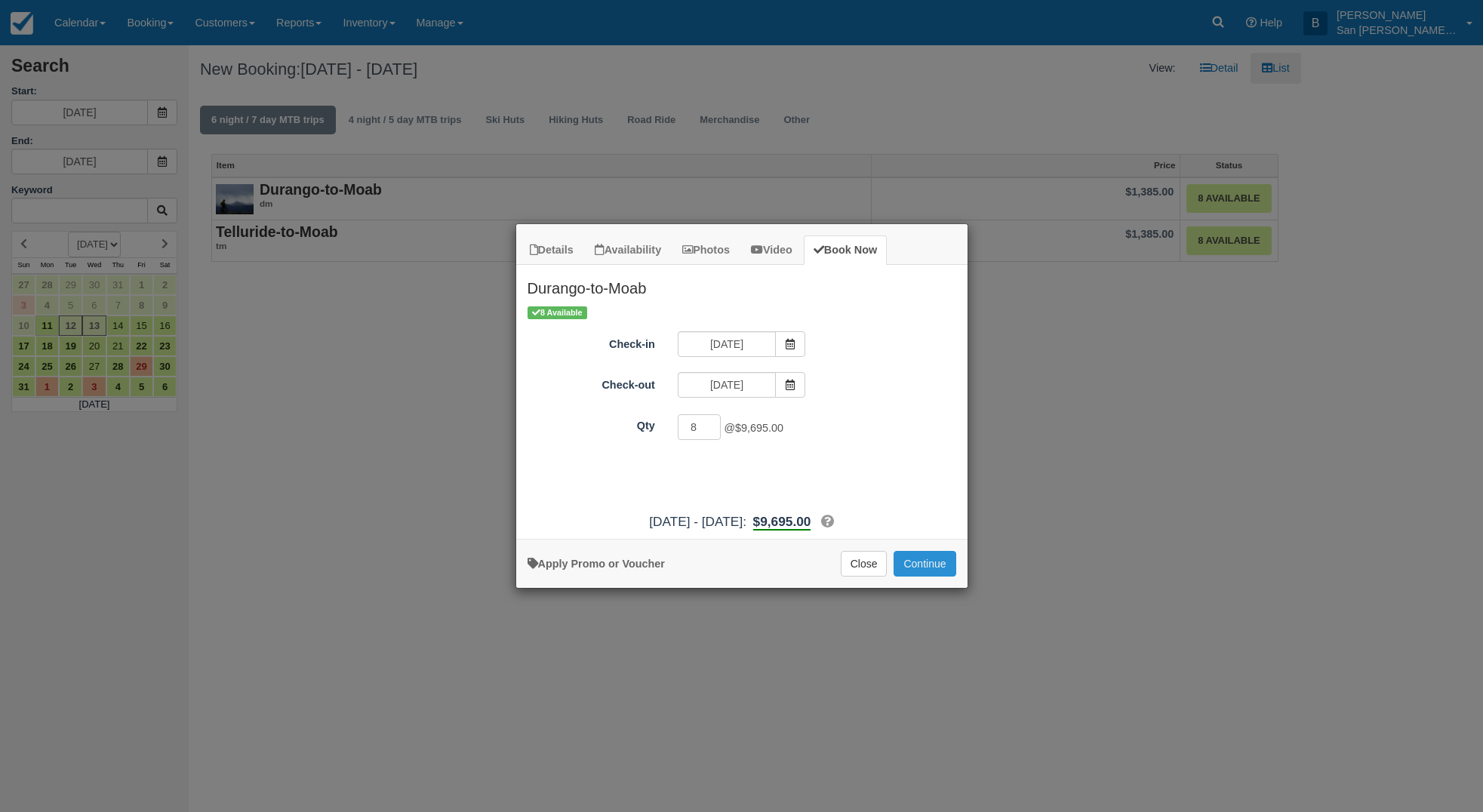
click at [915, 560] on button "Continue" at bounding box center [925, 564] width 62 height 25
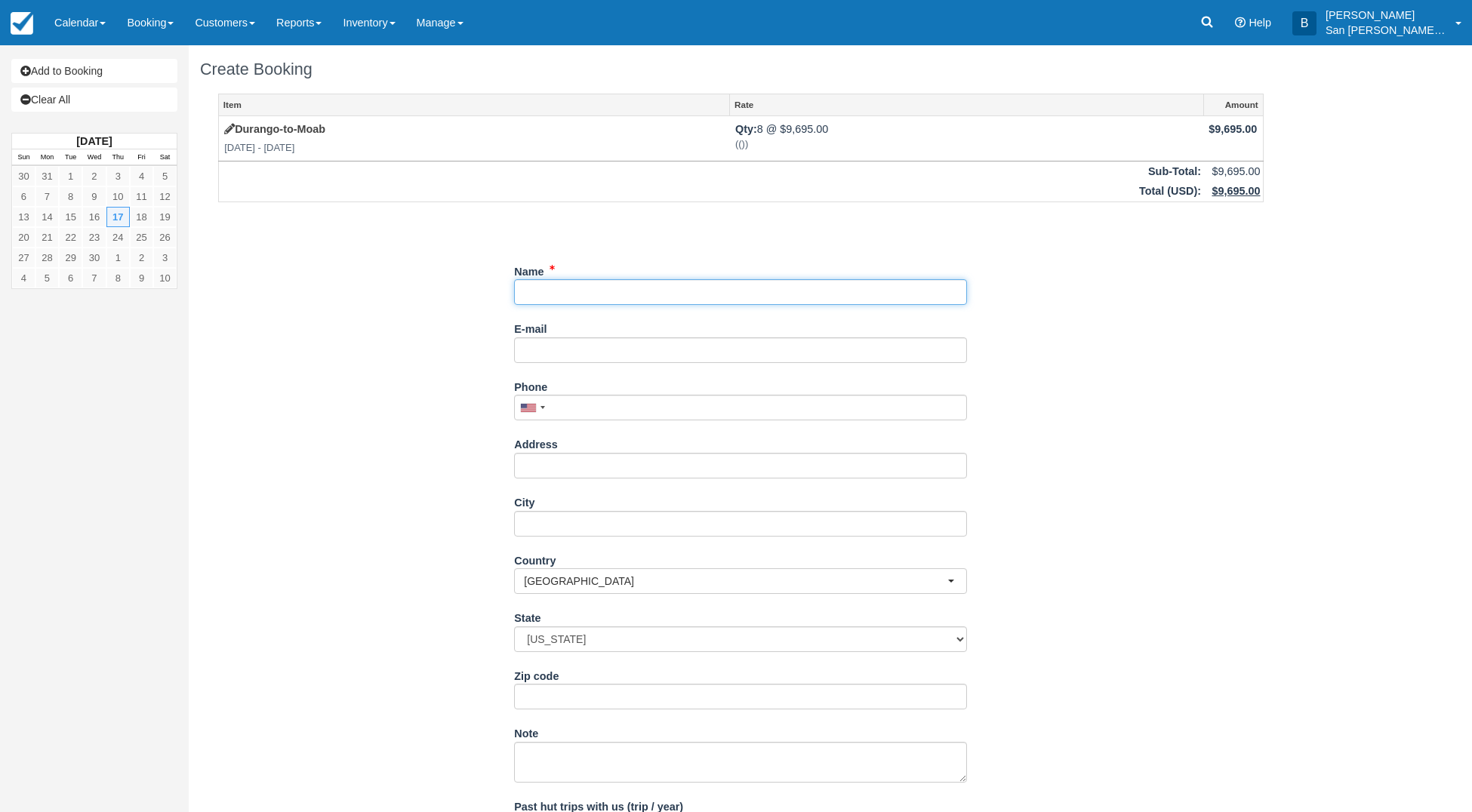
click at [573, 299] on input "Name" at bounding box center [740, 291] width 453 height 25
type input "[PERSON_NAME]"
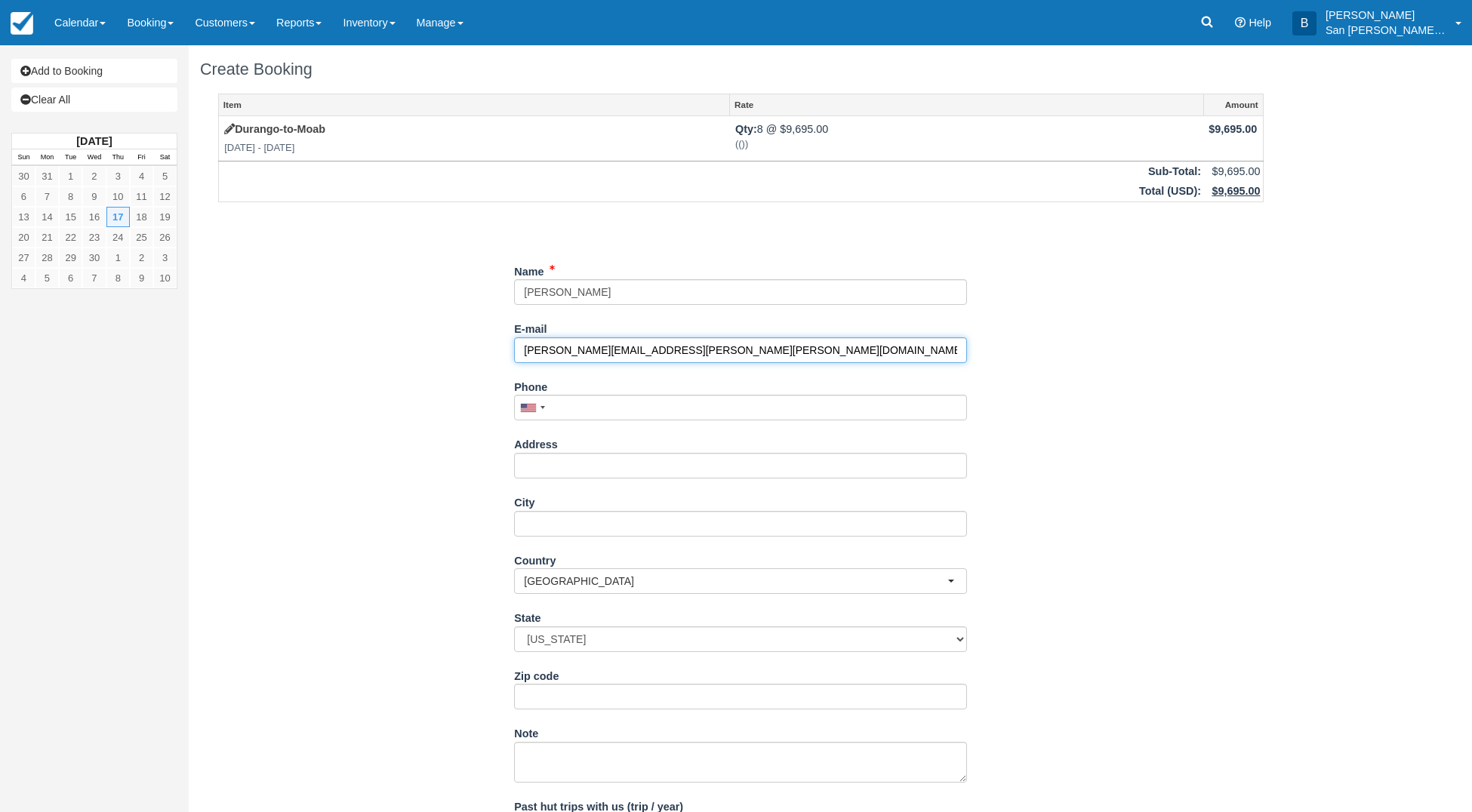
type input "[PERSON_NAME][EMAIL_ADDRESS][PERSON_NAME][PERSON_NAME][DOMAIN_NAME]"
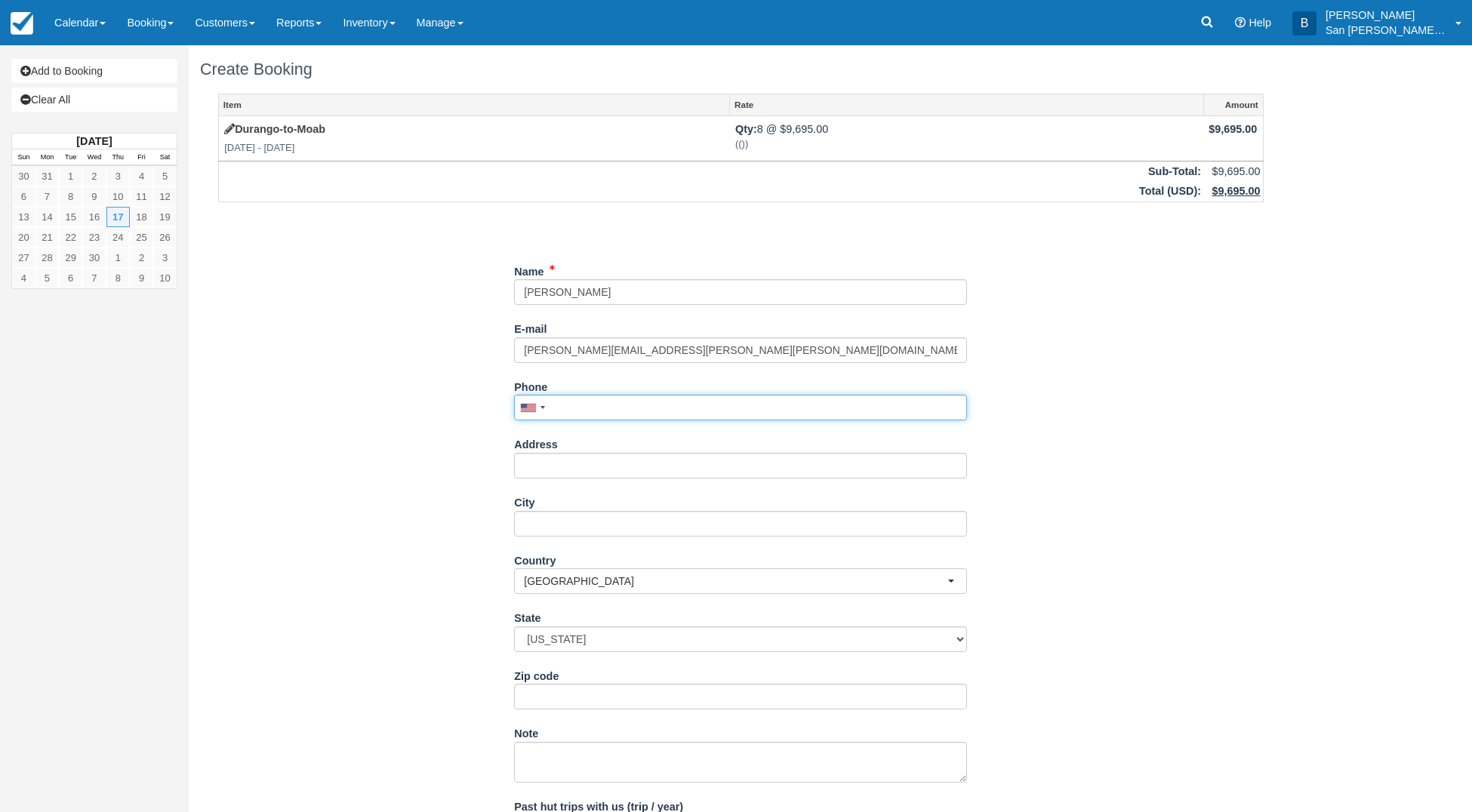
drag, startPoint x: 598, startPoint y: 401, endPoint x: 858, endPoint y: 430, distance: 261.6
click at [598, 402] on input "Phone" at bounding box center [740, 407] width 453 height 25
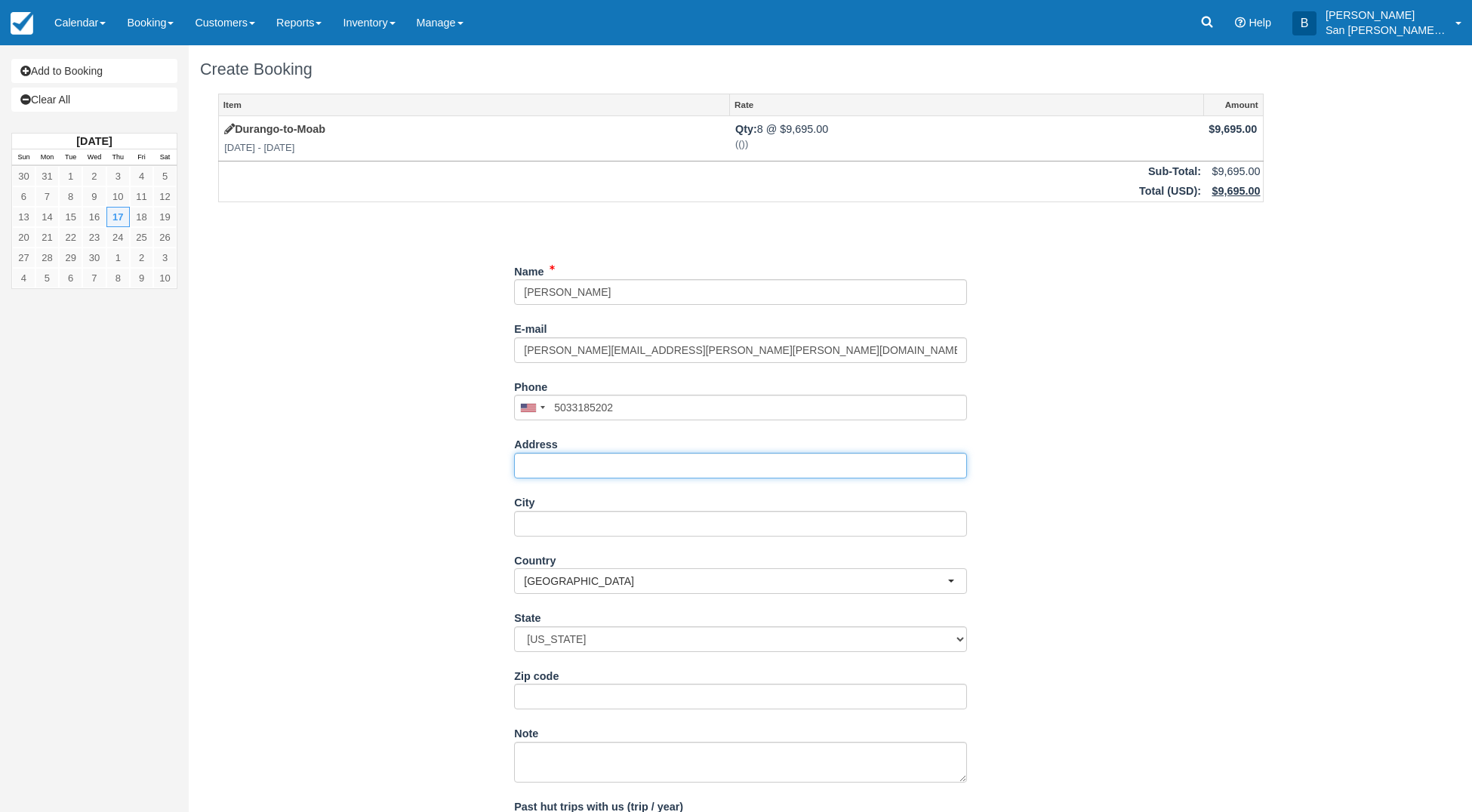
type input "(503) 318-5202"
click at [584, 462] on input "Address" at bounding box center [740, 465] width 453 height 25
click at [566, 454] on input "Address" at bounding box center [740, 465] width 453 height 25
type input "[STREET_ADDRESS]"
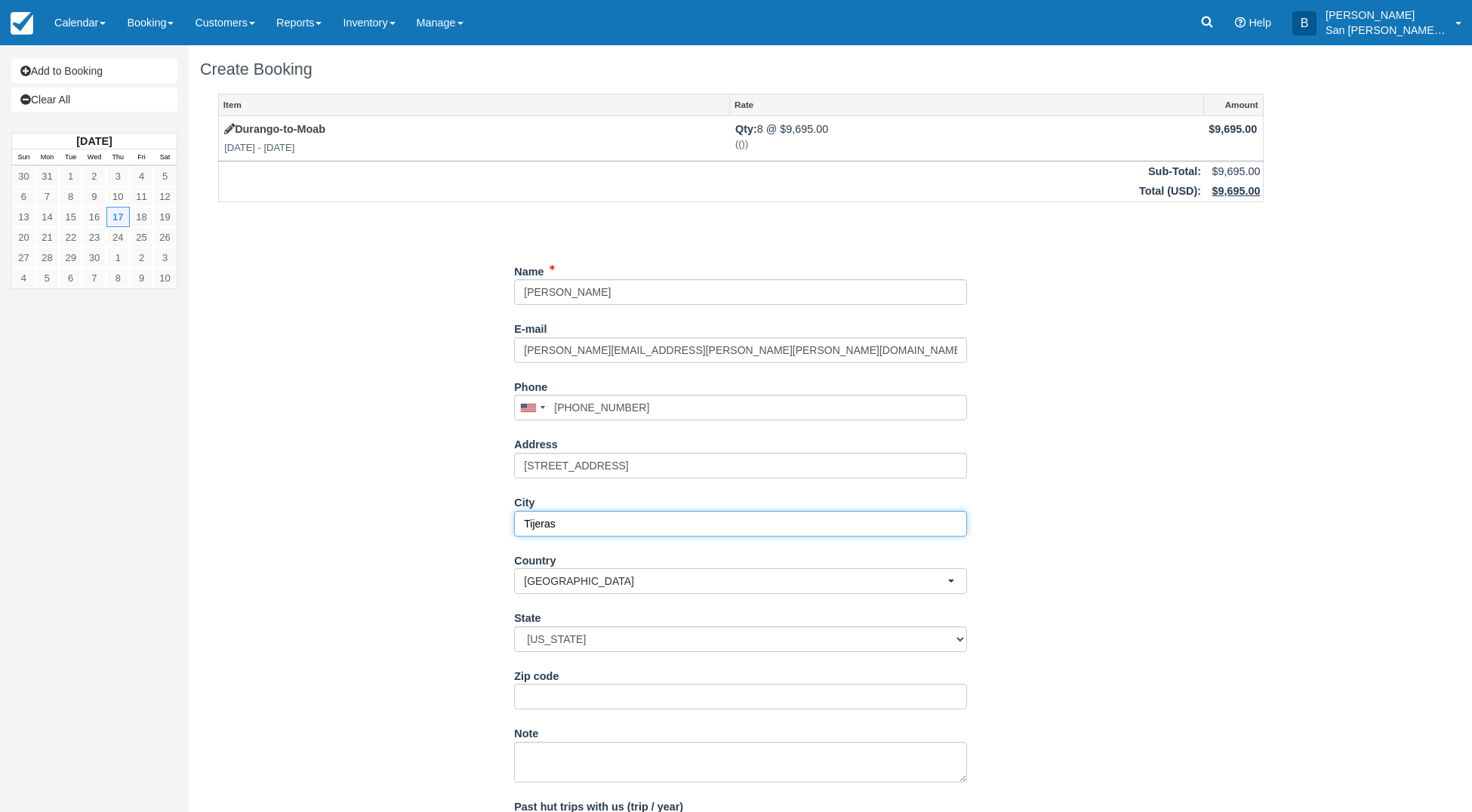
type input "Tijeras"
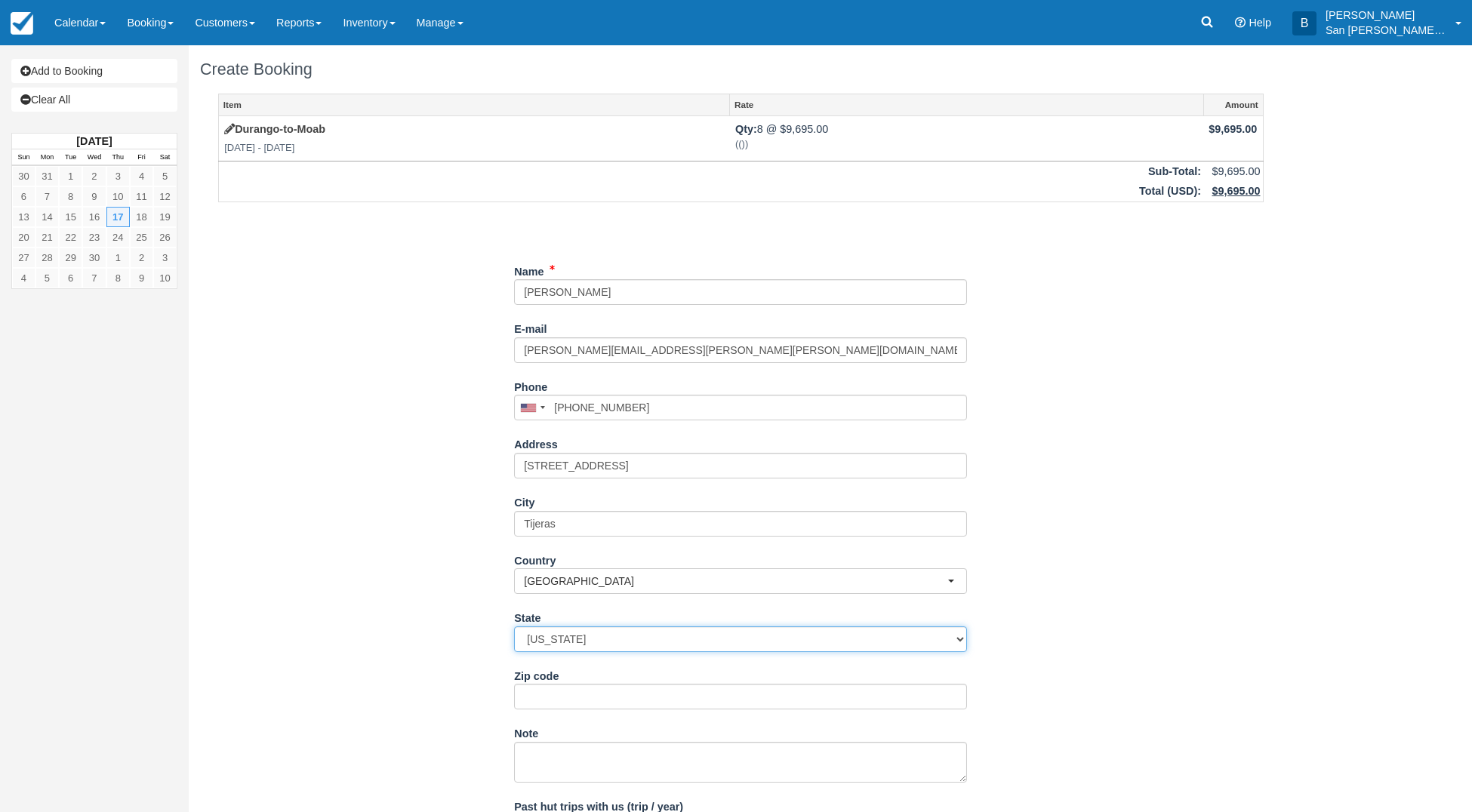
select select "NM"
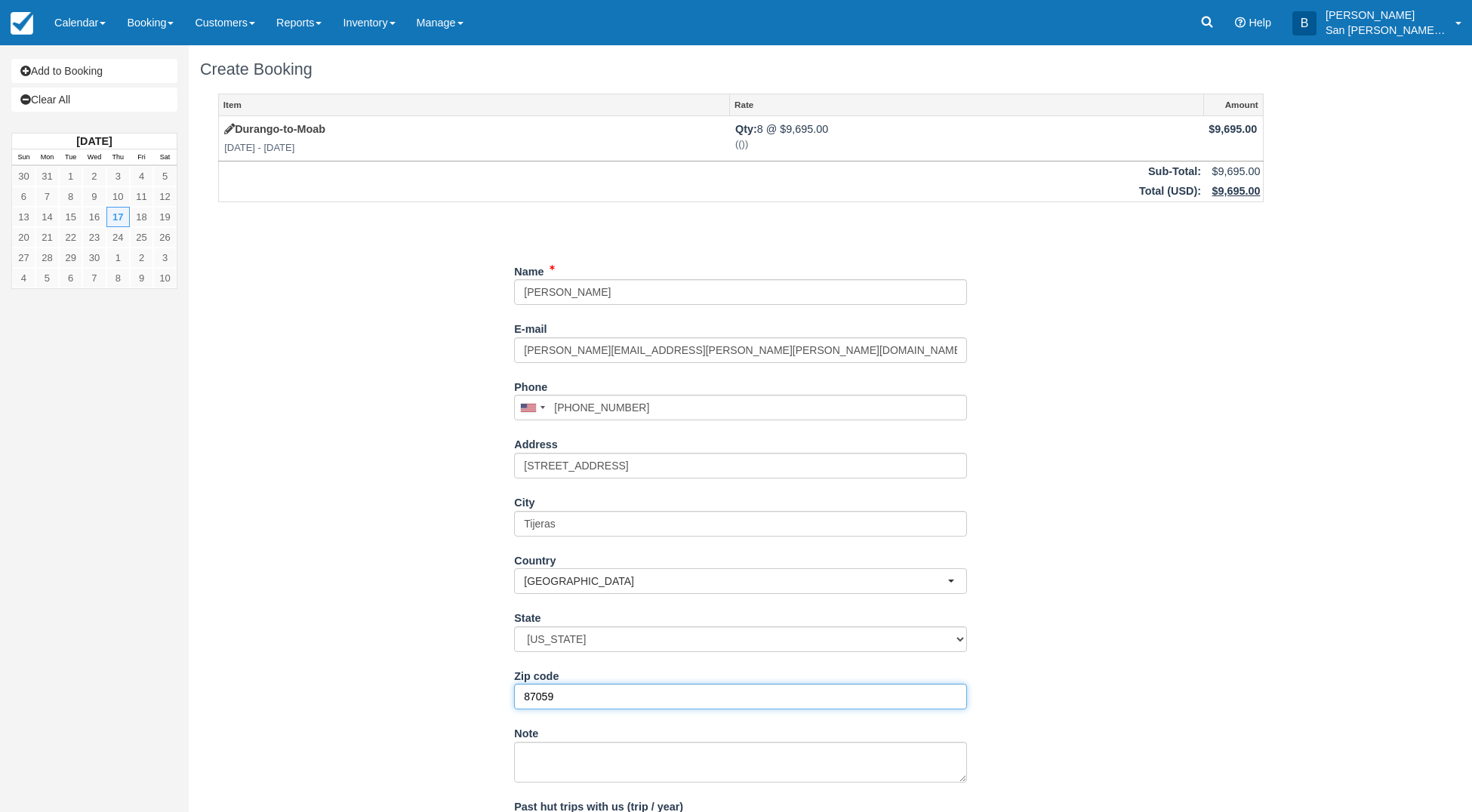
type input "87059"
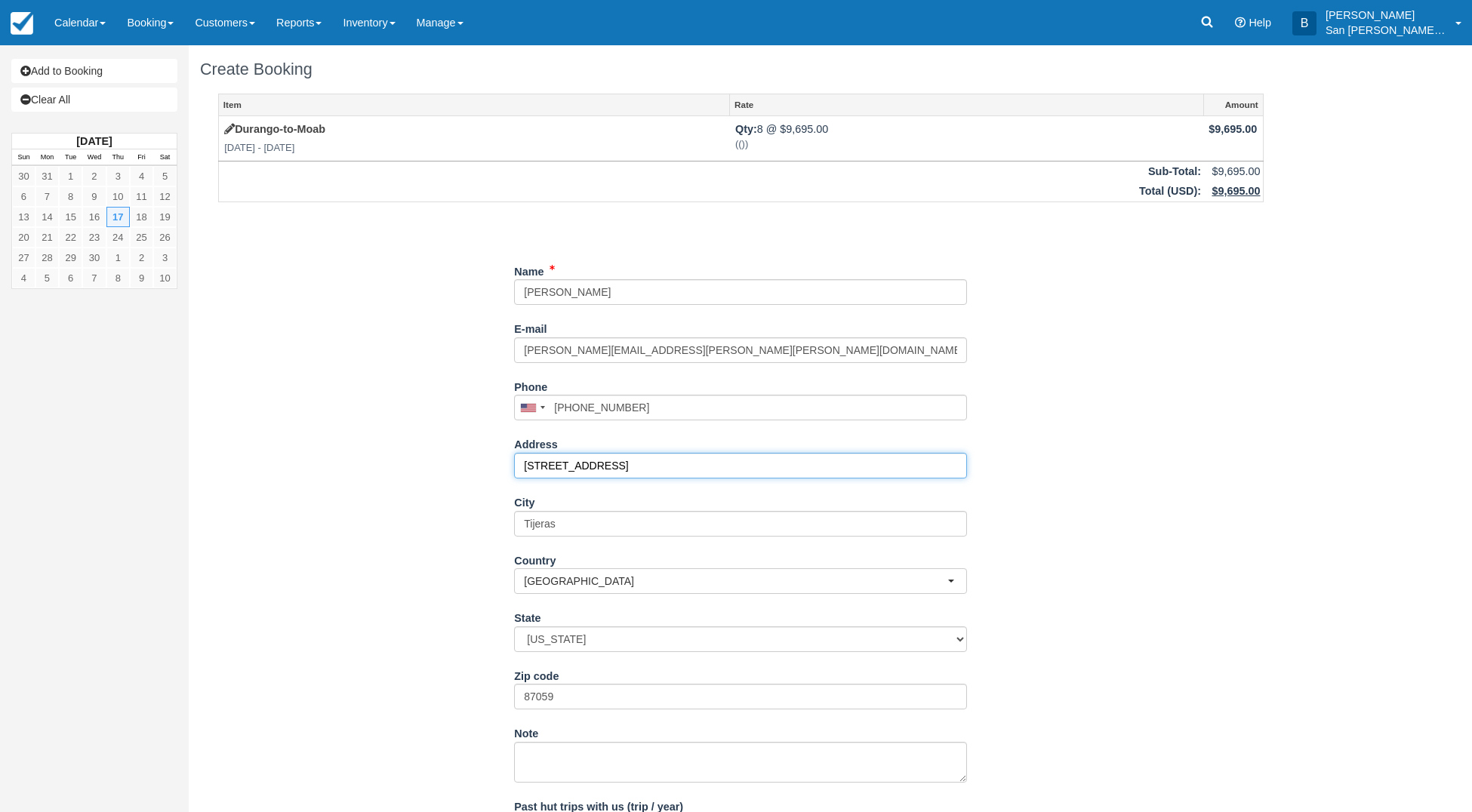
click at [529, 467] on input "[STREET_ADDRESS]" at bounding box center [740, 465] width 453 height 25
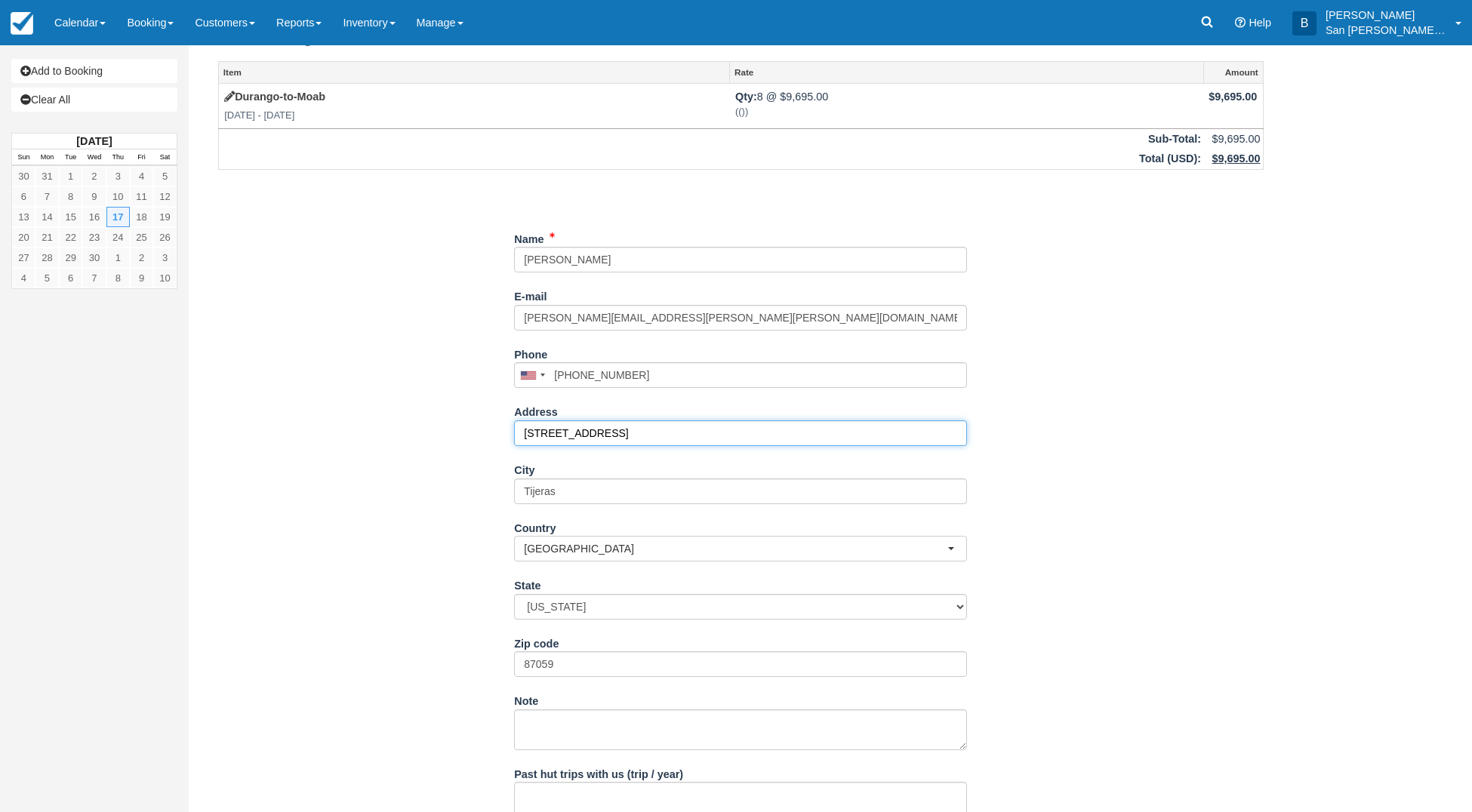
scroll to position [126, 0]
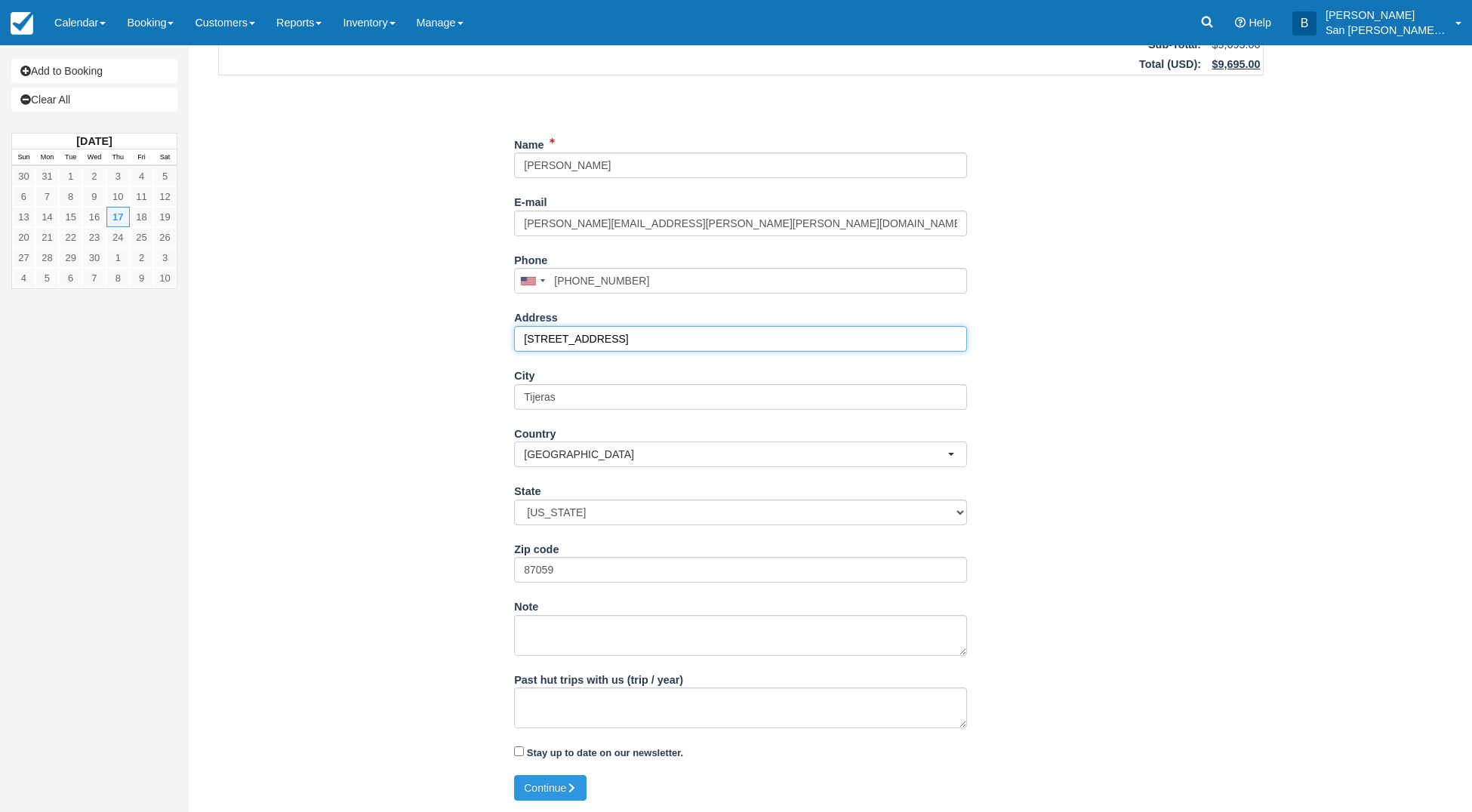
type input "[STREET_ADDRESS]"
click at [551, 699] on textarea "Past hut trips with us (trip / year)" at bounding box center [740, 708] width 453 height 41
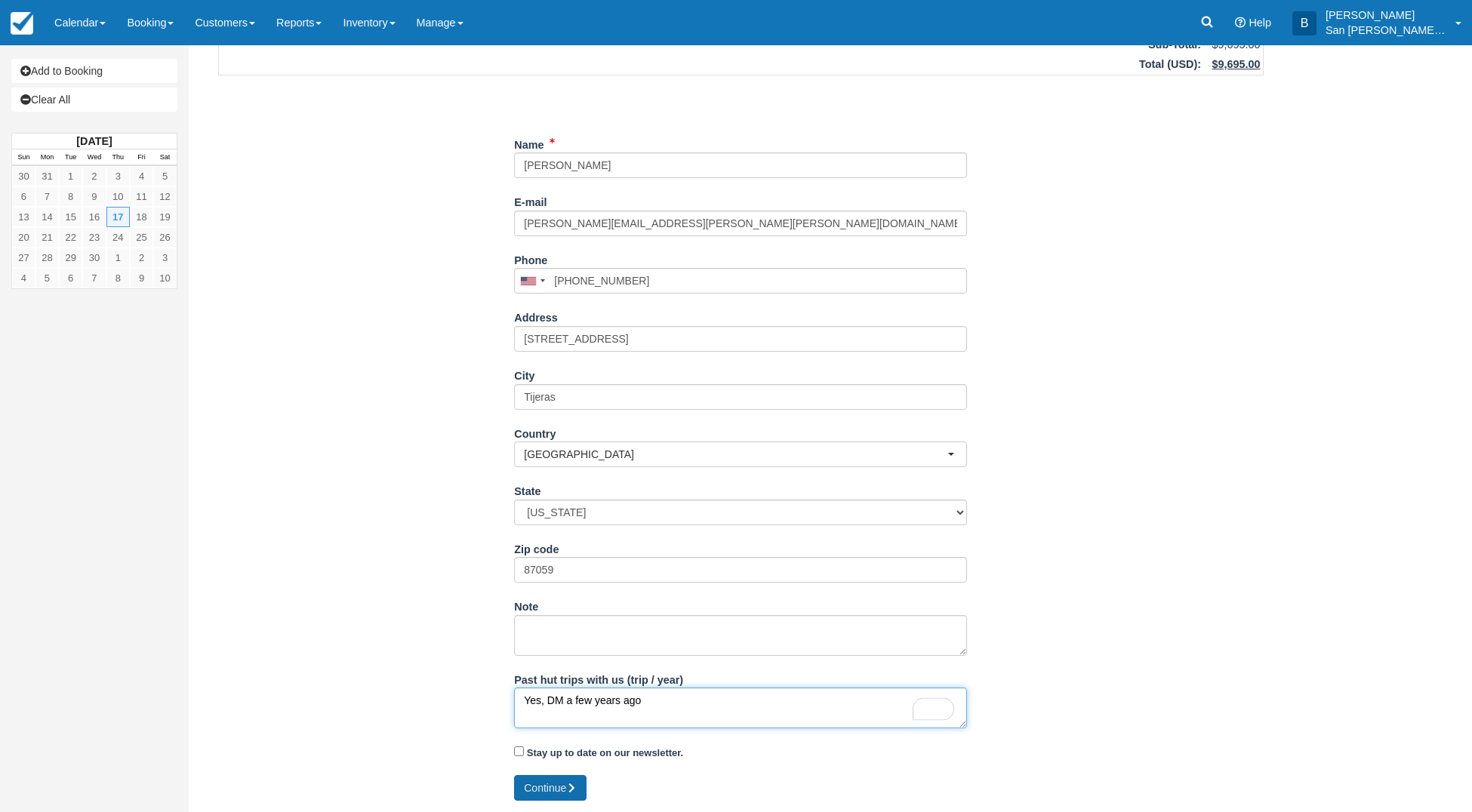
type textarea "Yes, DM a few years ago"
click at [549, 797] on button "Continue" at bounding box center [551, 787] width 72 height 25
type input "+15033185202"
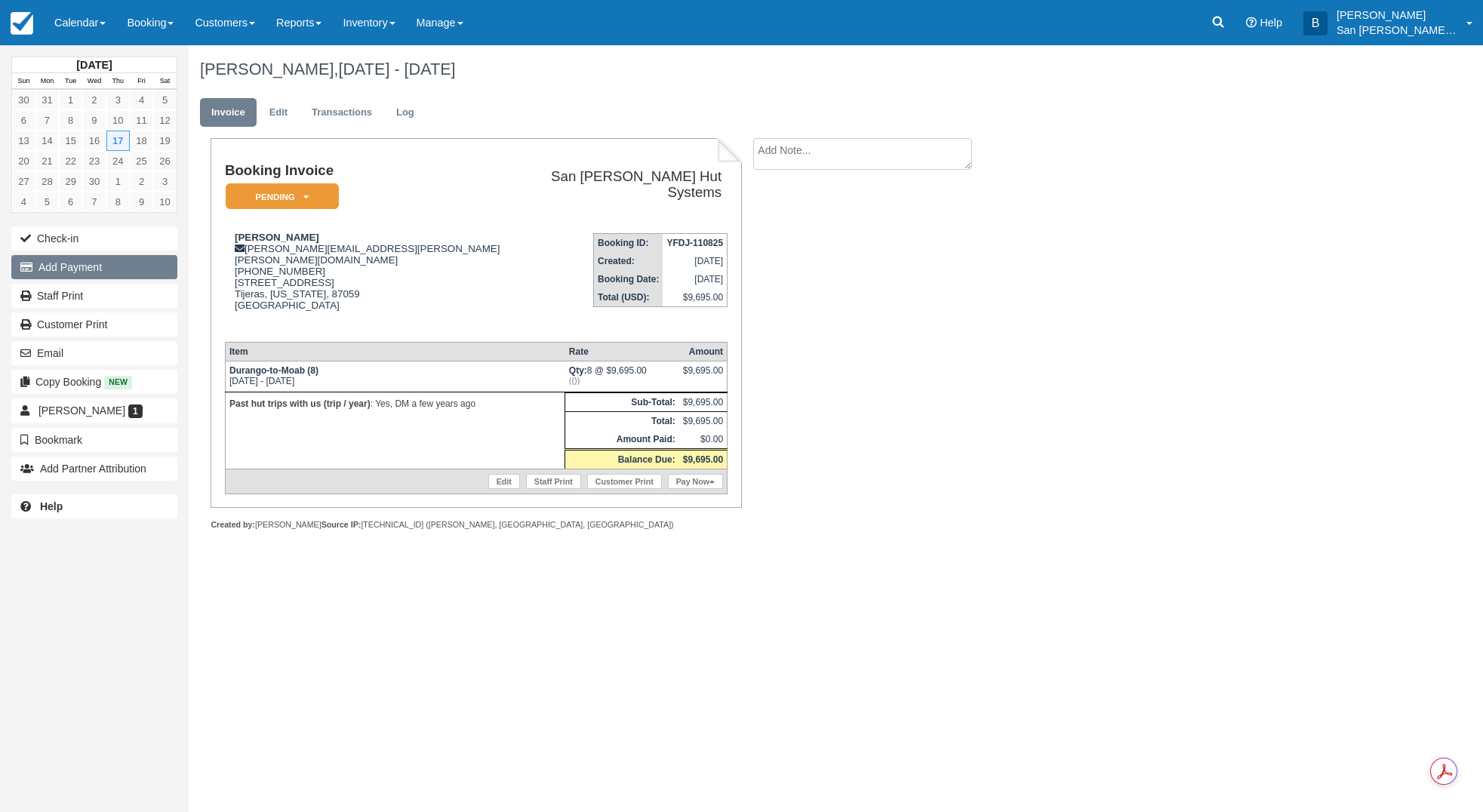
click at [66, 266] on button "Add Payment" at bounding box center [94, 267] width 166 height 24
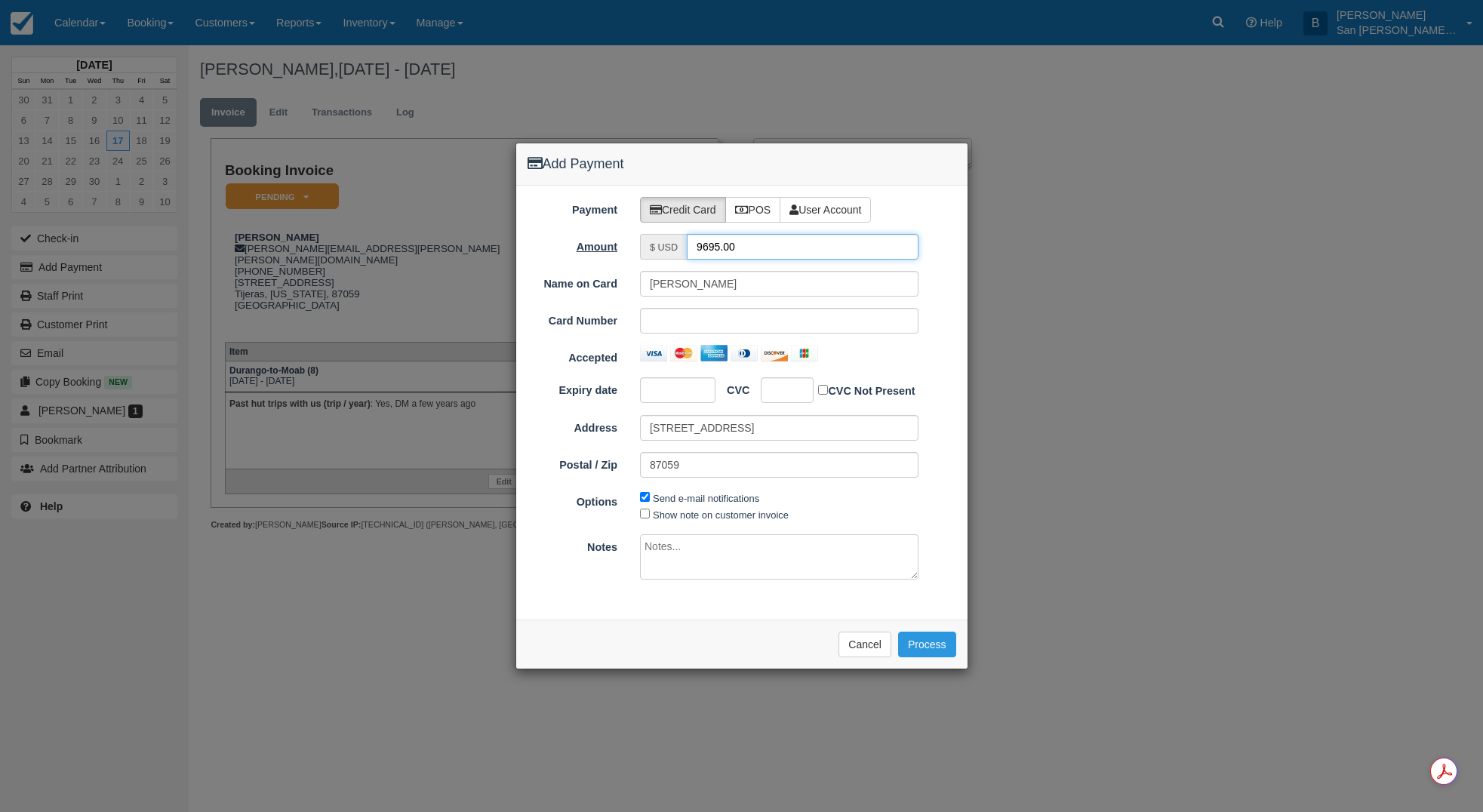
drag, startPoint x: 767, startPoint y: 250, endPoint x: 617, endPoint y: 242, distance: 150.2
click at [620, 239] on div "Amount $ USD 9695.00" at bounding box center [741, 246] width 451 height 25
type input "4847.50"
drag, startPoint x: 787, startPoint y: 433, endPoint x: 573, endPoint y: 420, distance: 214.4
click at [573, 420] on div "Address 11 Western Sadle Court" at bounding box center [741, 427] width 451 height 25
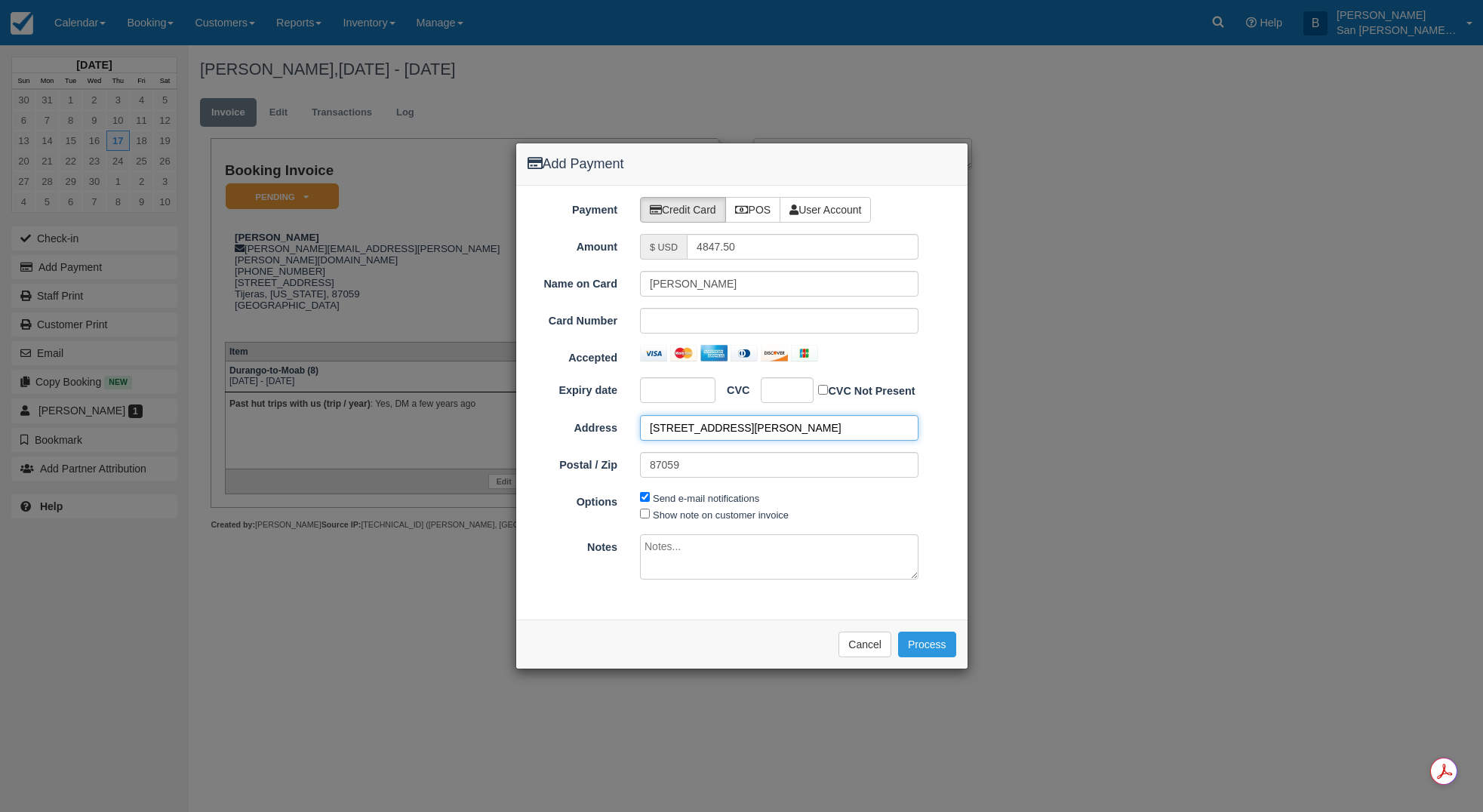
type input "1708 Dorothy St NE"
type input "87112"
click at [933, 641] on button "Process" at bounding box center [927, 644] width 58 height 25
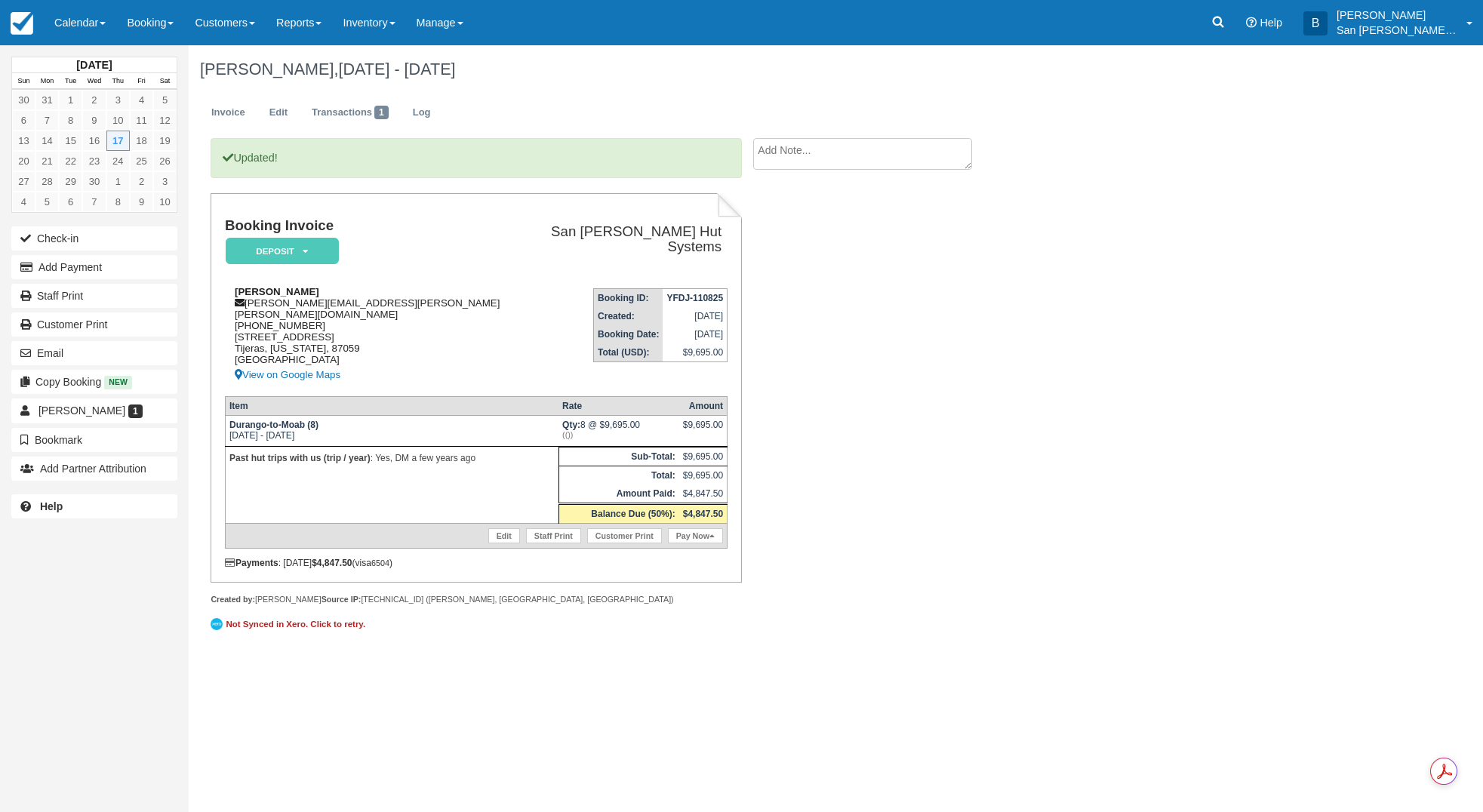
drag, startPoint x: 247, startPoint y: 299, endPoint x: 430, endPoint y: 306, distance: 183.1
click at [430, 307] on div "[PERSON_NAME] [PERSON_NAME][EMAIL_ADDRESS][PERSON_NAME][PERSON_NAME][DOMAIN_NAM…" at bounding box center [379, 335] width 308 height 98
click at [442, 250] on td "Booking Invoice Deposit   Pending Reserved Paid Waiting Cancelled Shuttle" at bounding box center [379, 247] width 308 height 58
drag, startPoint x: 247, startPoint y: 302, endPoint x: 396, endPoint y: 302, distance: 149.0
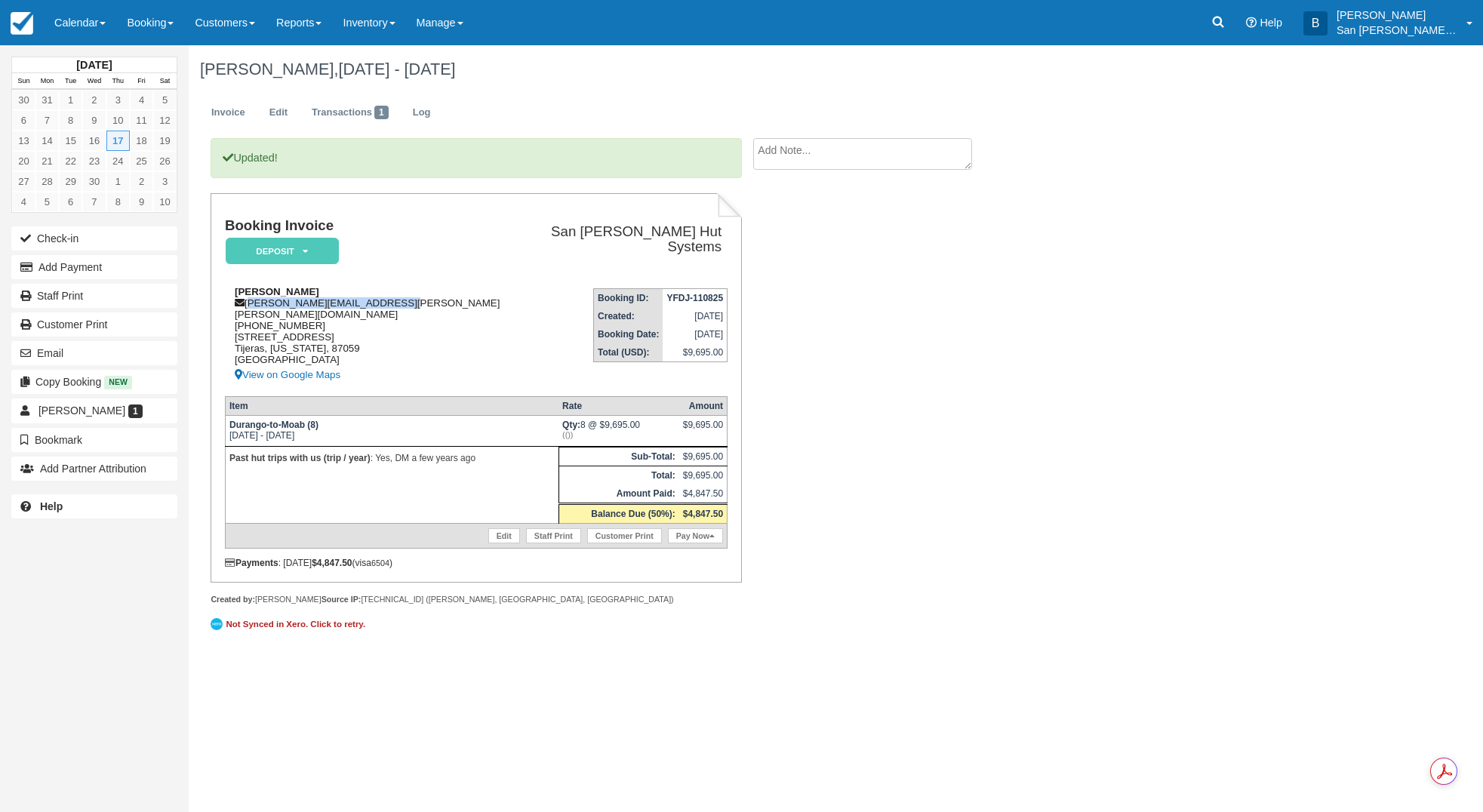
click at [396, 302] on div "[PERSON_NAME] [PERSON_NAME][EMAIL_ADDRESS][PERSON_NAME][PERSON_NAME][DOMAIN_NAM…" at bounding box center [379, 335] width 308 height 98
copy div "[PERSON_NAME][EMAIL_ADDRESS][PERSON_NAME][PERSON_NAME][DOMAIN_NAME]"
click at [74, 293] on link "Staff Print" at bounding box center [94, 295] width 166 height 24
click at [441, 116] on link "Log" at bounding box center [422, 113] width 41 height 29
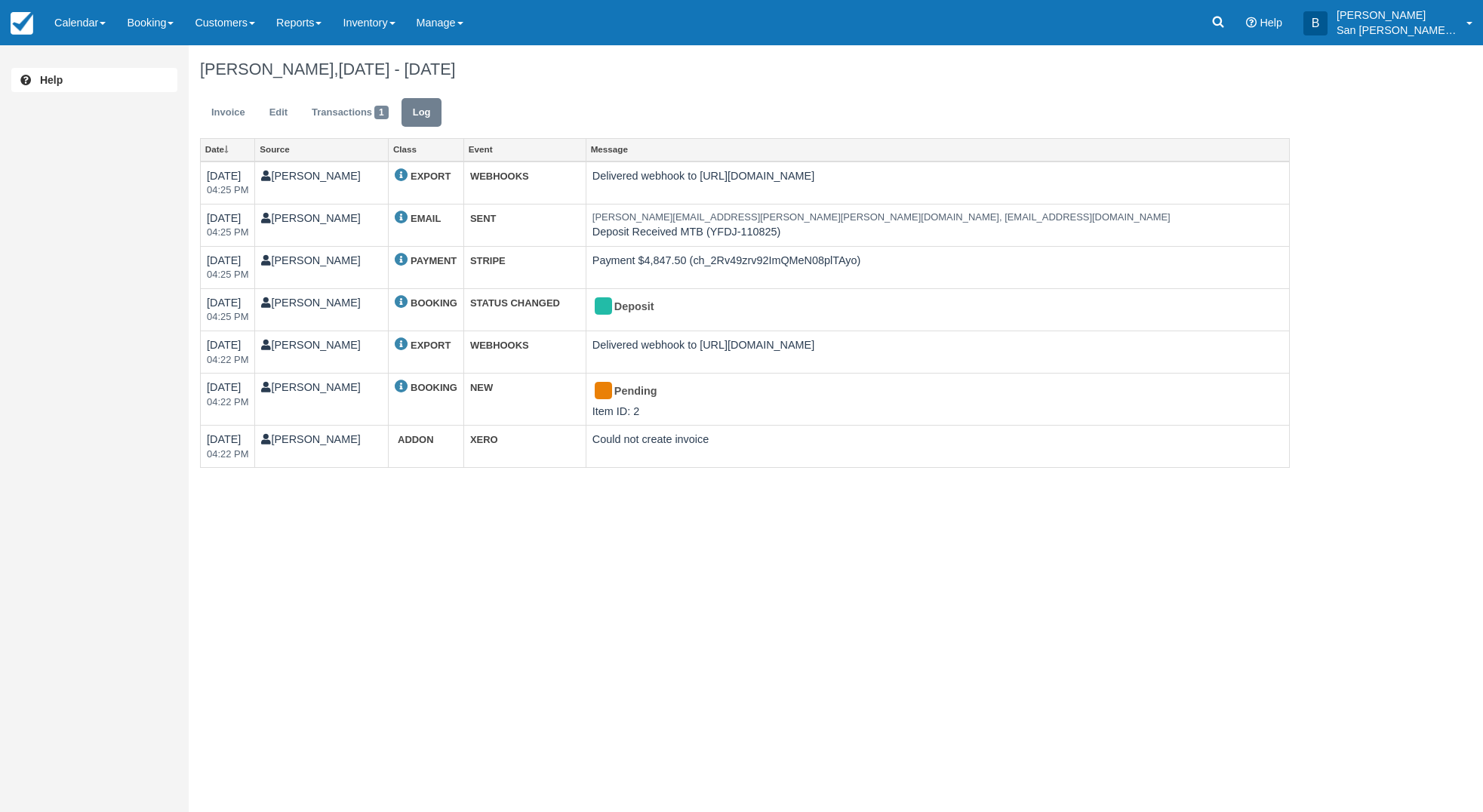
drag, startPoint x: 1361, startPoint y: 25, endPoint x: 1367, endPoint y: 48, distance: 23.8
click at [1362, 27] on p "San [PERSON_NAME] Hut Systems" at bounding box center [1397, 30] width 121 height 15
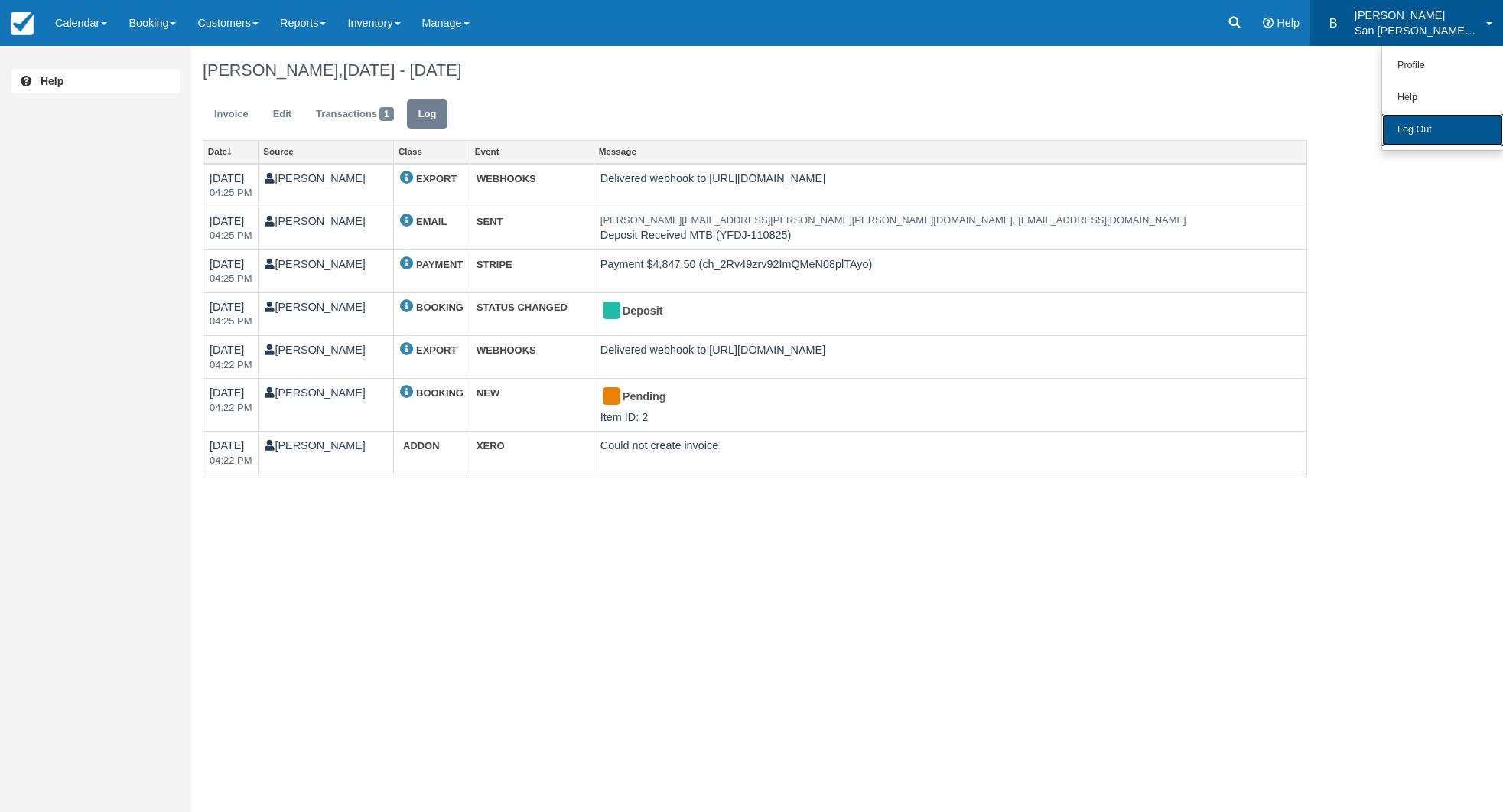
click at [1414, 123] on link "Log Out" at bounding box center [1443, 130] width 121 height 32
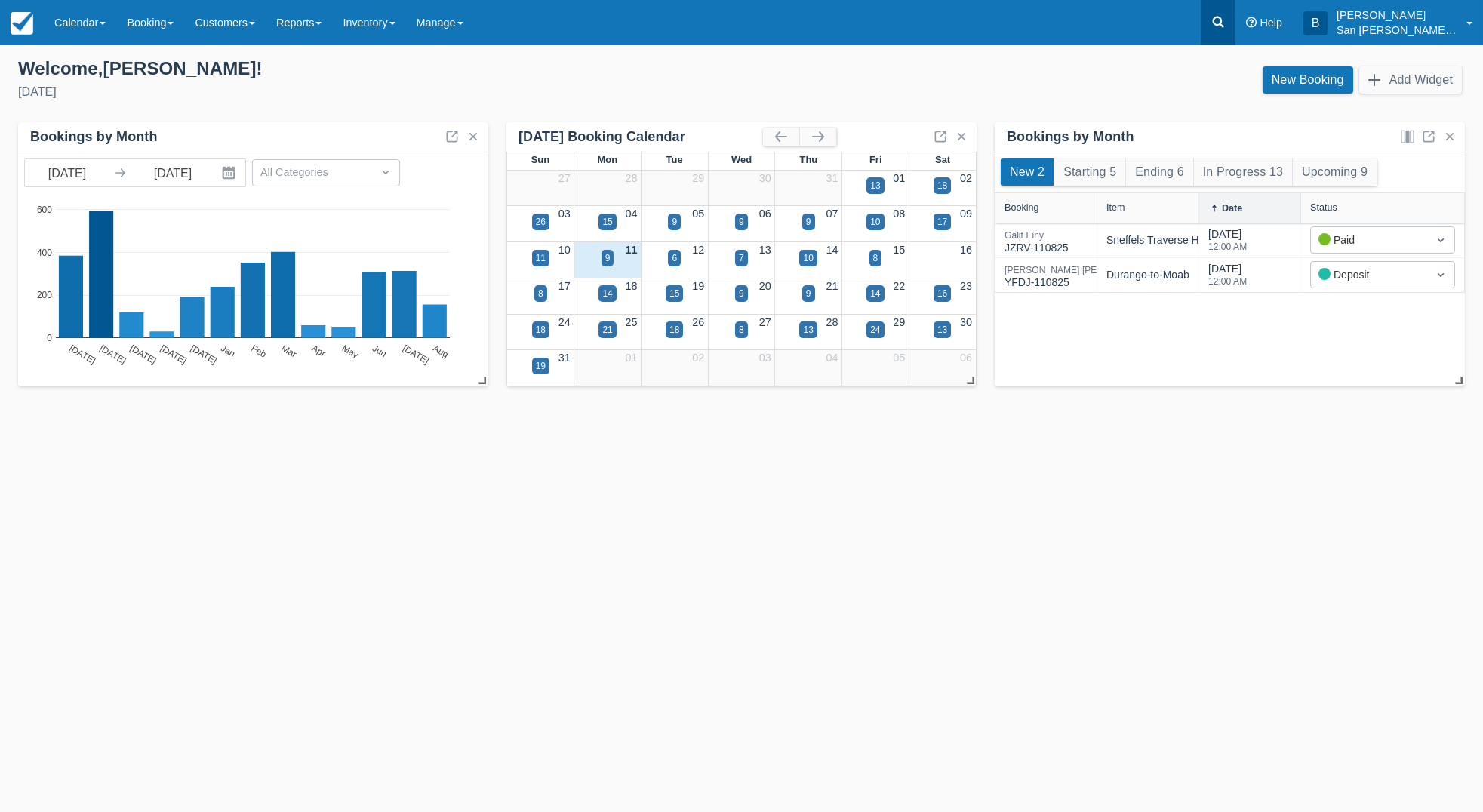
click at [1226, 17] on icon at bounding box center [1218, 22] width 15 height 15
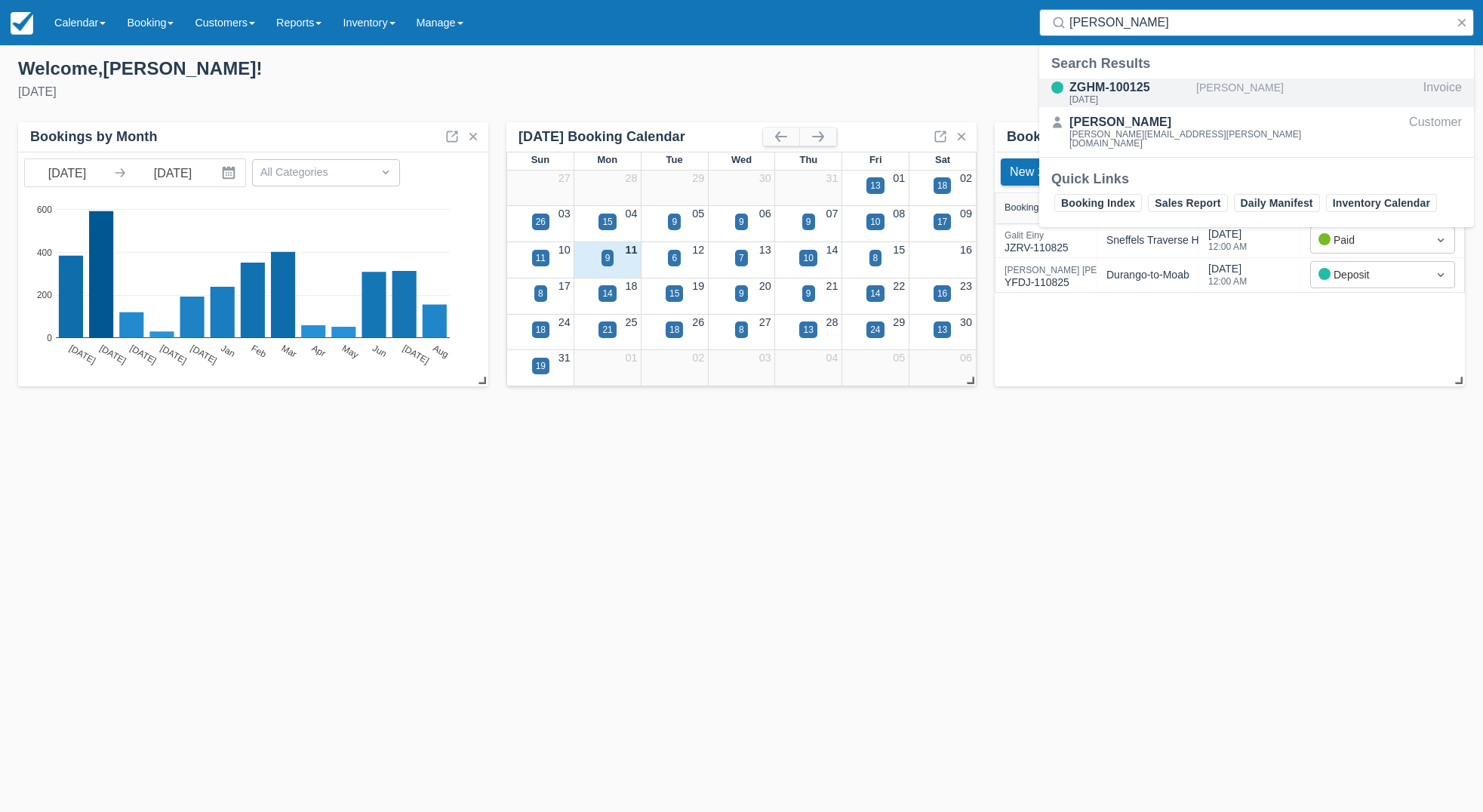
type input "[PERSON_NAME]"
click at [1112, 89] on div "ZGHM-100125" at bounding box center [1130, 87] width 121 height 18
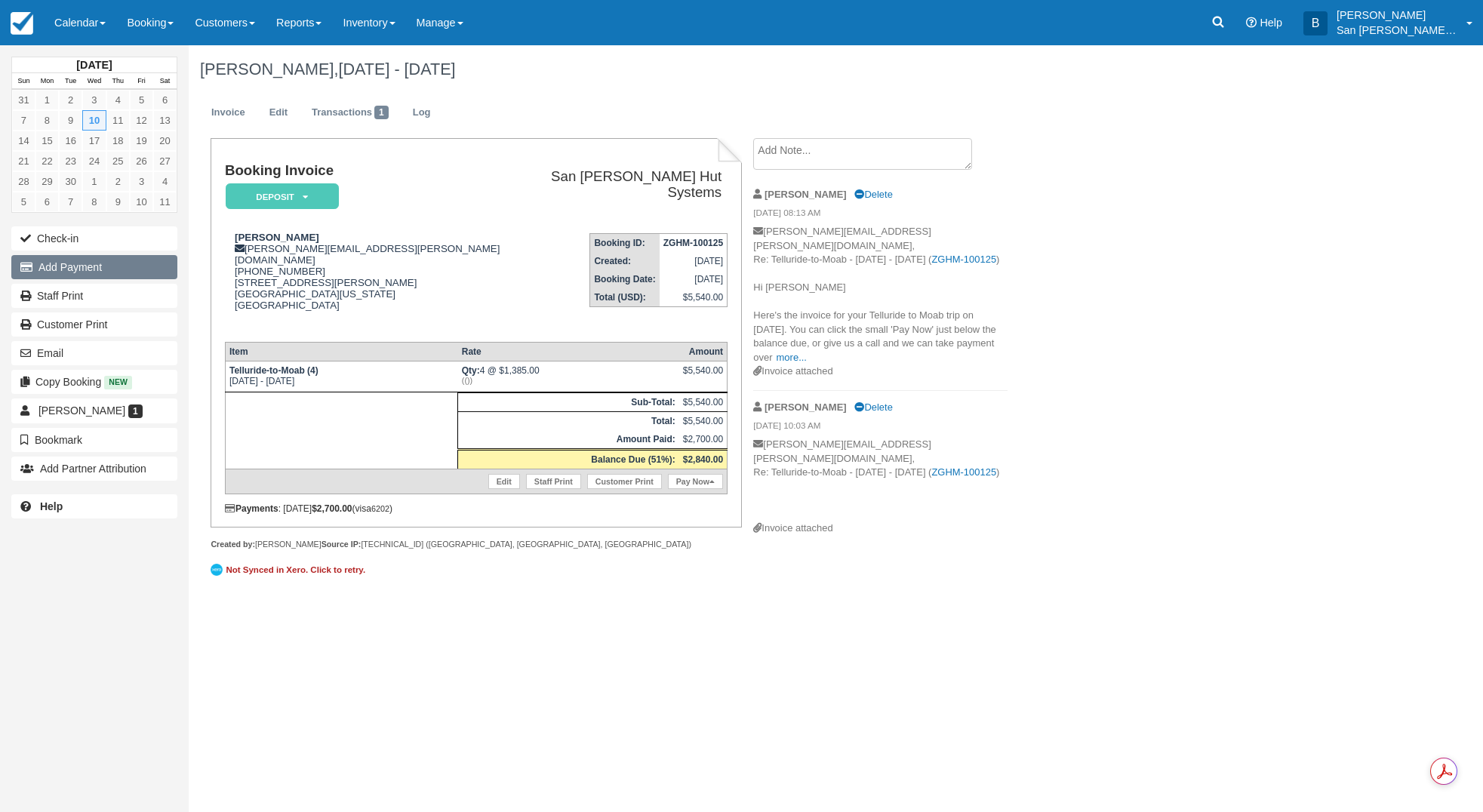
click at [84, 270] on button "Add Payment" at bounding box center [94, 267] width 166 height 24
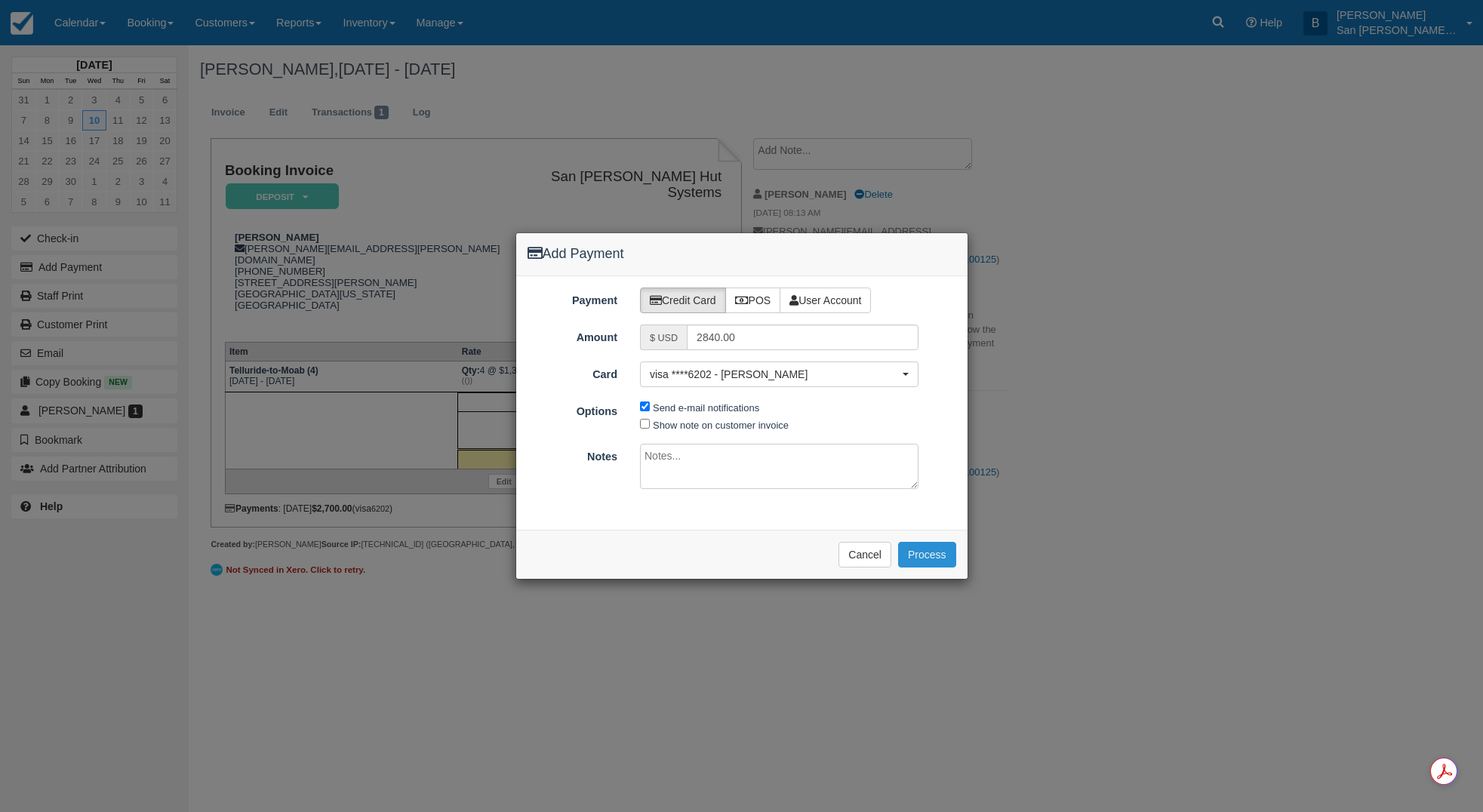
click at [928, 554] on button "Process" at bounding box center [927, 554] width 58 height 25
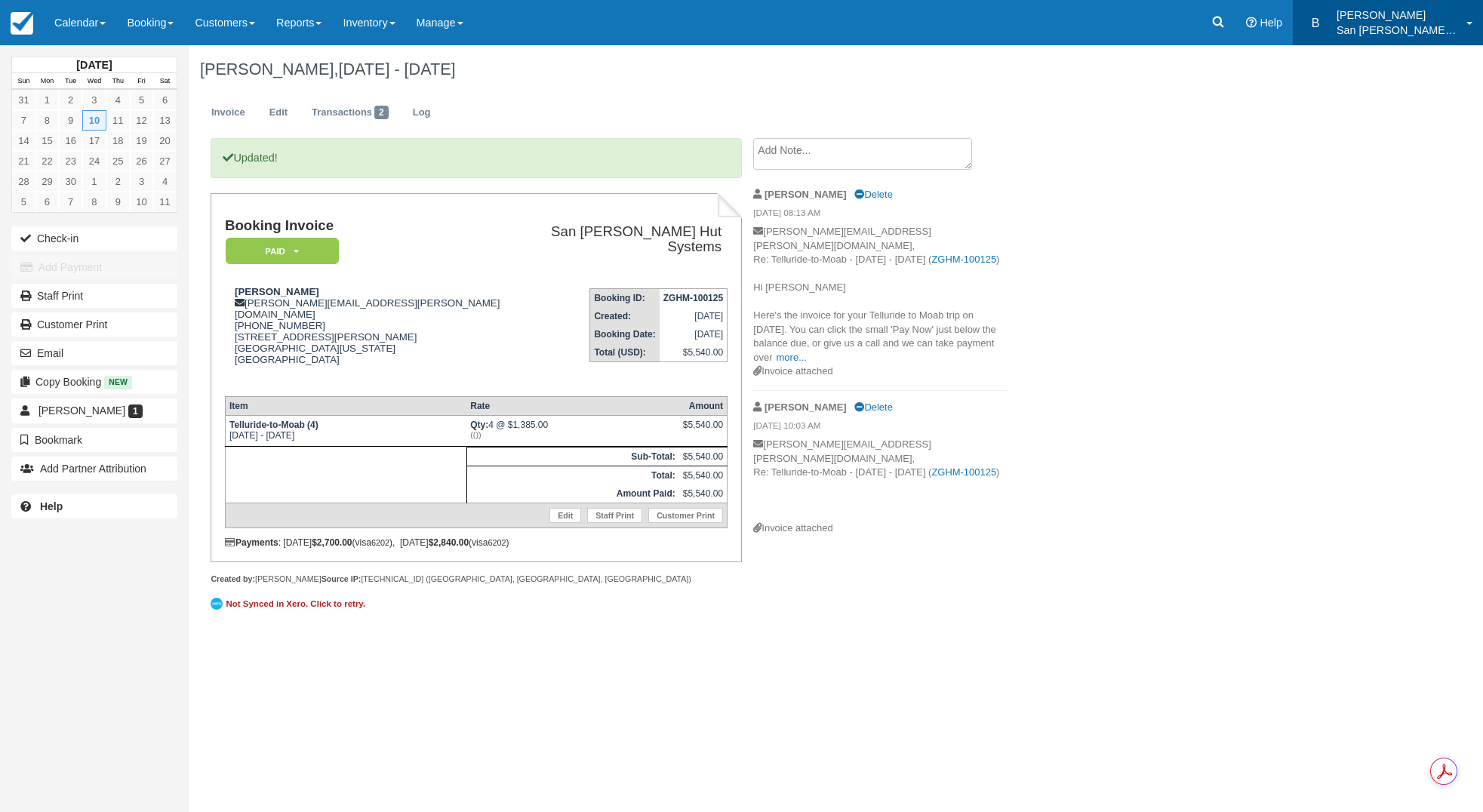
click at [1346, 8] on link "B [PERSON_NAME] San [PERSON_NAME] Hut Systems" at bounding box center [1388, 22] width 190 height 45
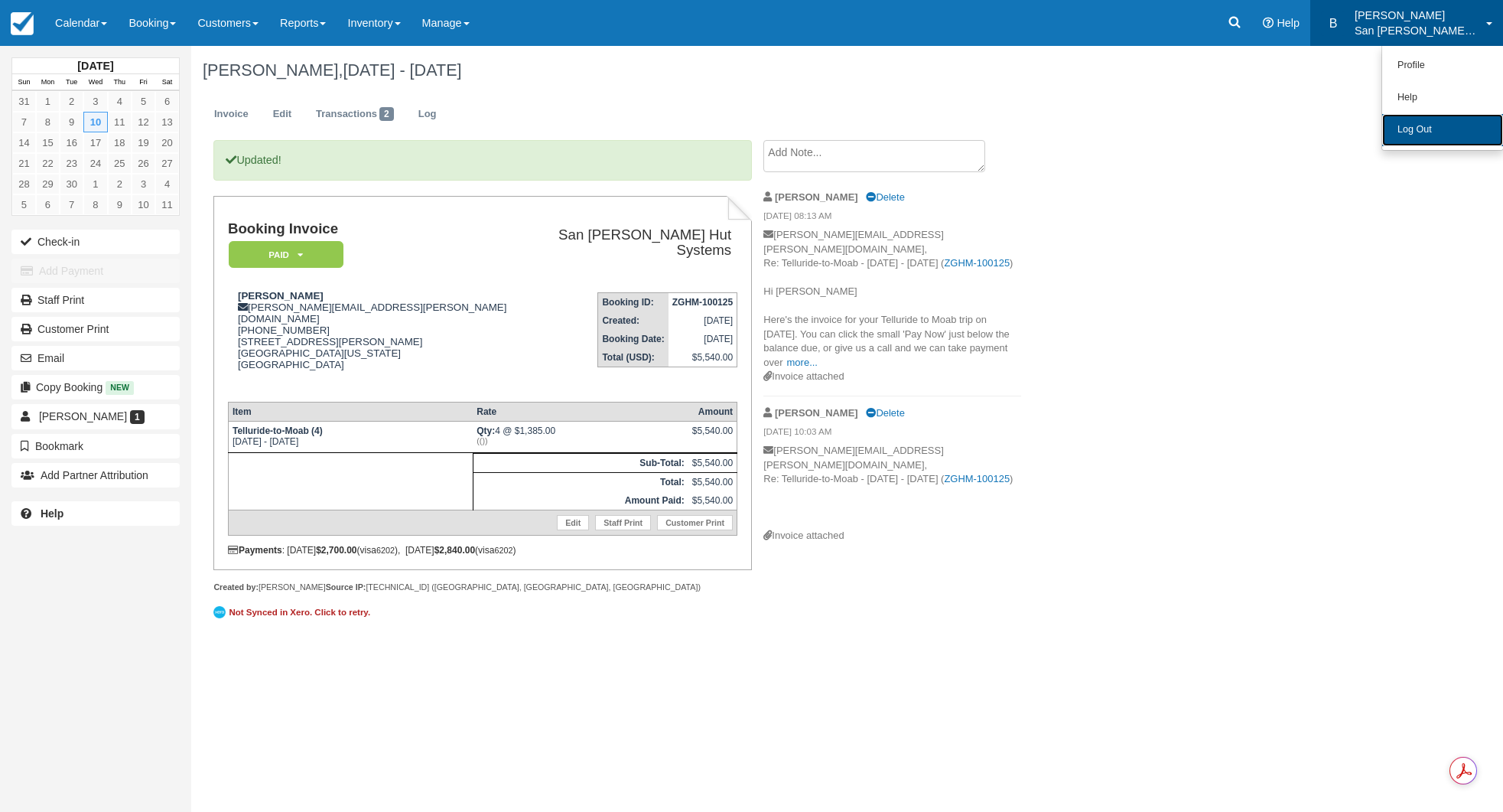
click at [1434, 128] on link "Log Out" at bounding box center [1443, 130] width 121 height 32
